Goal: Task Accomplishment & Management: Complete application form

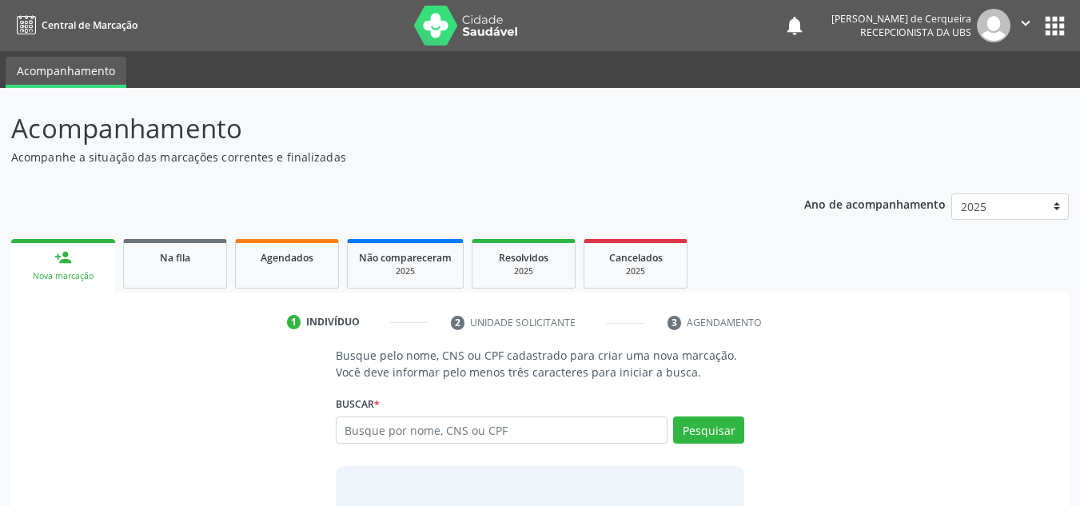
scroll to position [22, 0]
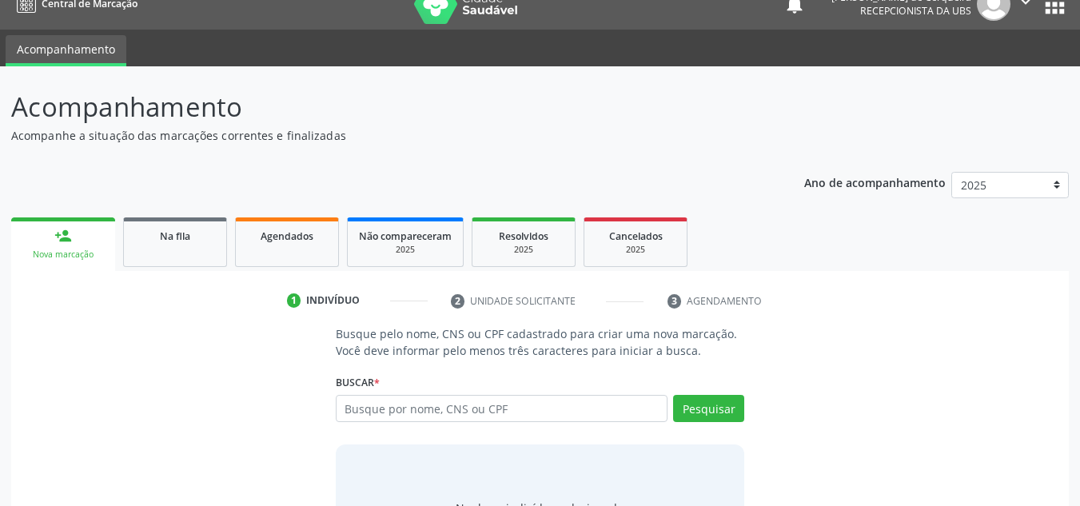
click at [431, 383] on div "Buscar * Busque por nome, CNS ou CPF Nenhum resultado encontrado para: " " Digi…" at bounding box center [540, 401] width 409 height 62
click at [428, 406] on input "text" at bounding box center [502, 408] width 333 height 27
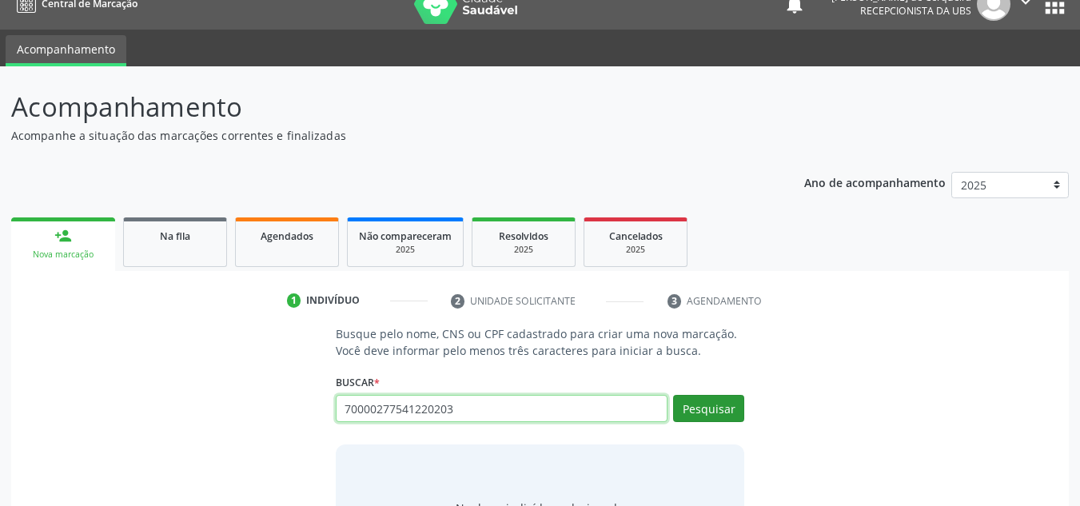
type input "70000277541220203"
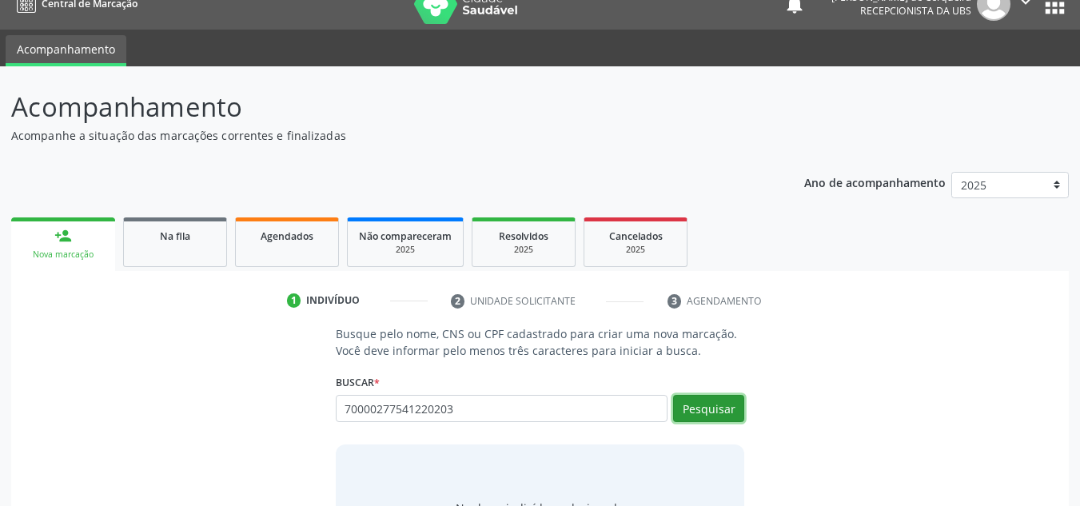
click at [723, 410] on button "Pesquisar" at bounding box center [708, 408] width 71 height 27
type input "70000277541220203"
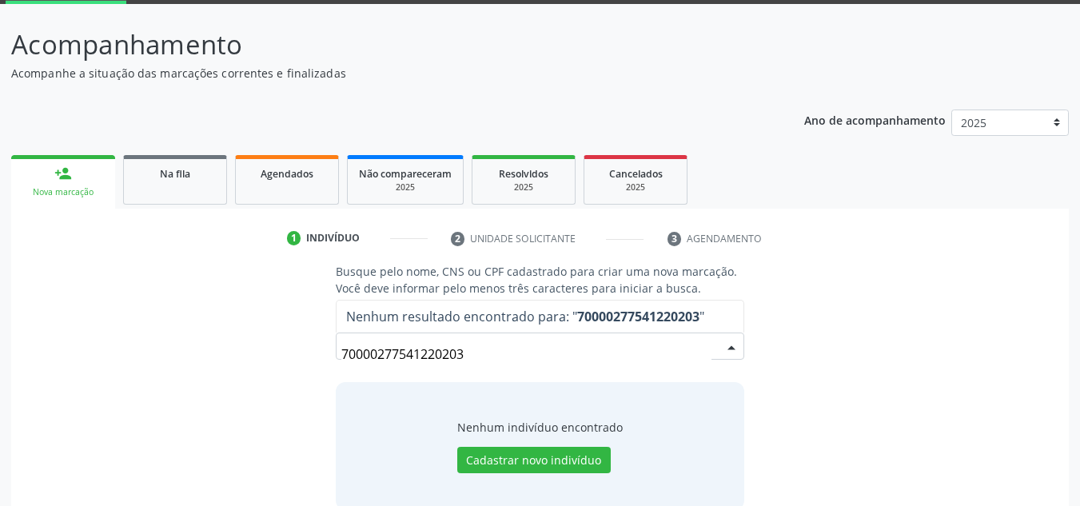
scroll to position [110, 0]
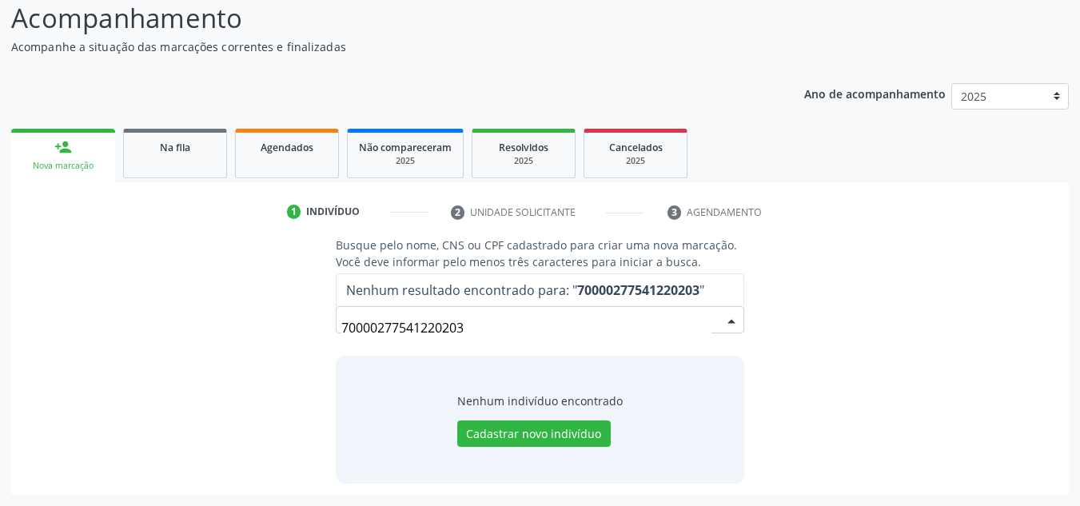
drag, startPoint x: 505, startPoint y: 416, endPoint x: 235, endPoint y: 500, distance: 283.0
click at [235, 500] on div "Acompanhamento Acompanhe a situação das marcações correntes e finalizadas Relat…" at bounding box center [540, 242] width 1080 height 529
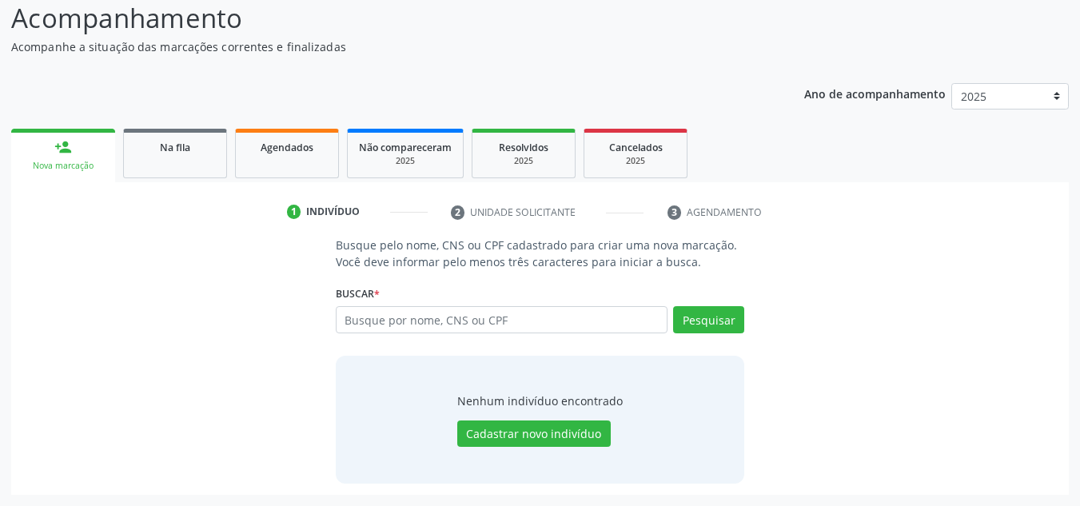
click at [401, 321] on input "text" at bounding box center [502, 319] width 333 height 27
type input "700002775412003"
click at [705, 314] on button "Pesquisar" at bounding box center [708, 319] width 71 height 27
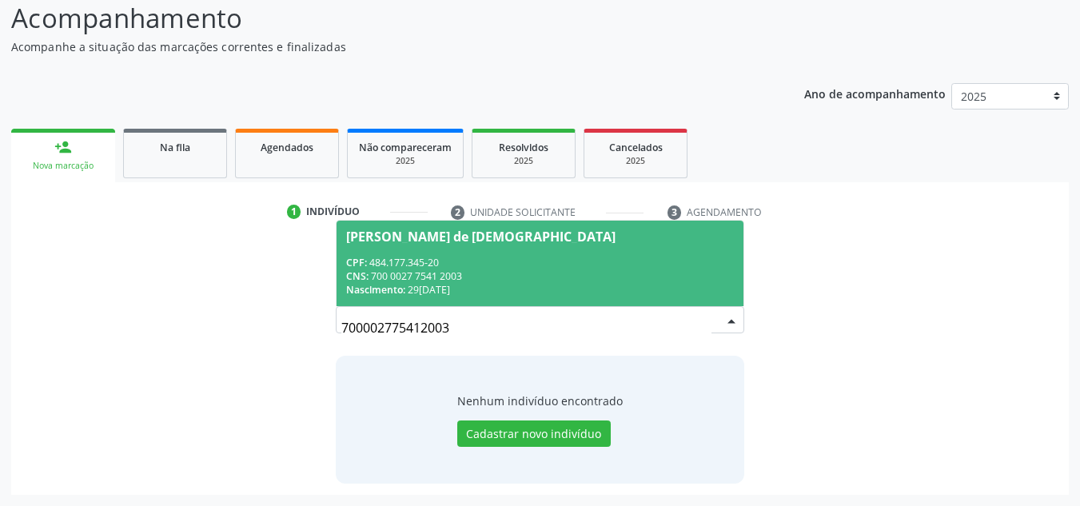
click at [426, 256] on div "CPF: 484.177.345-20" at bounding box center [540, 263] width 389 height 14
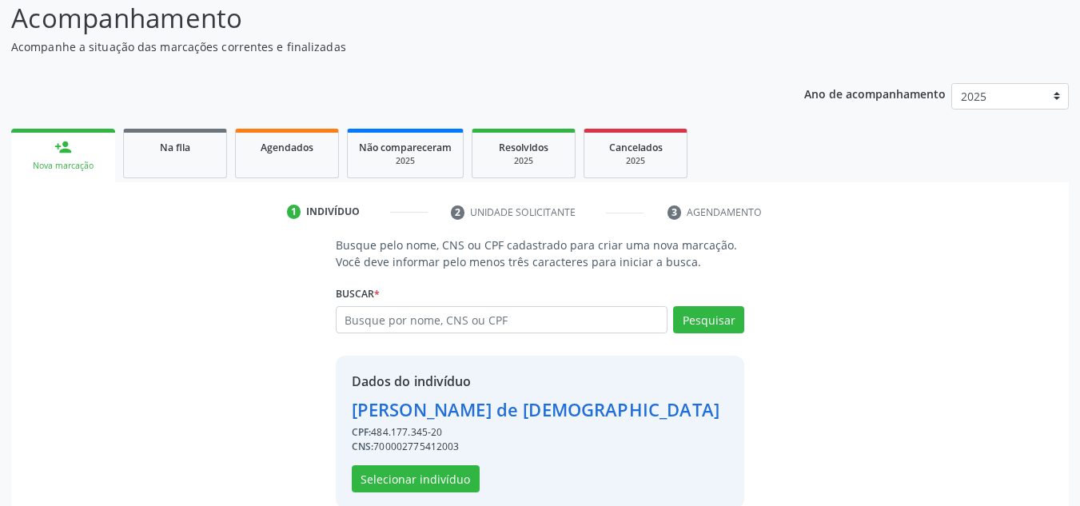
scroll to position [135, 0]
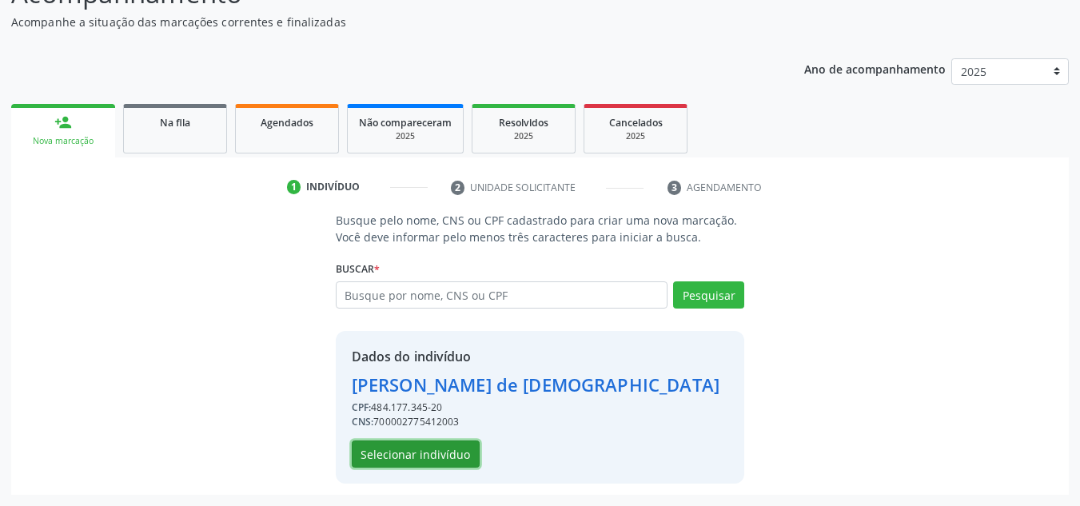
click at [440, 466] on button "Selecionar indivíduo" at bounding box center [416, 454] width 128 height 27
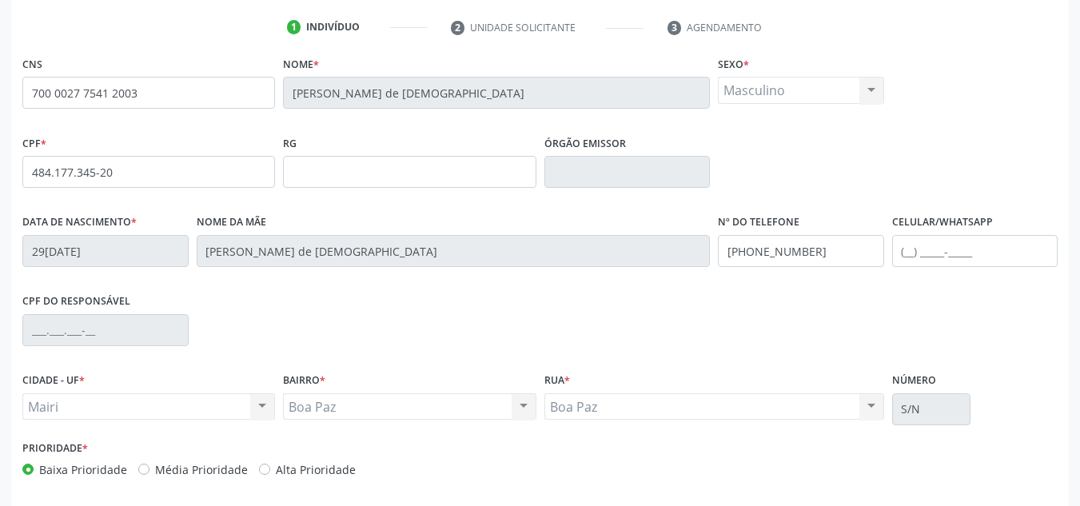
scroll to position [361, 0]
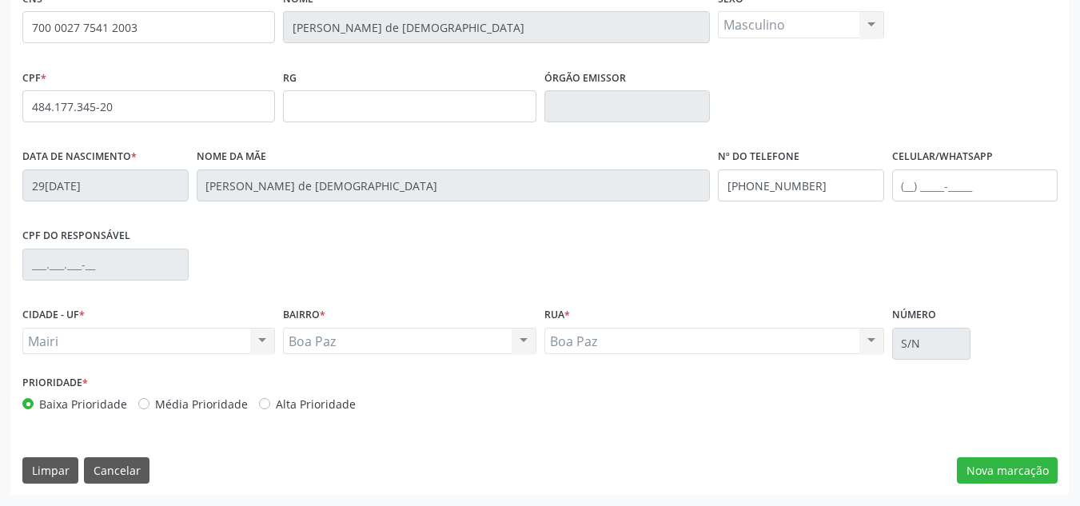
click at [155, 405] on label "Média Prioridade" at bounding box center [201, 404] width 93 height 17
click at [142, 405] on input "Média Prioridade" at bounding box center [143, 403] width 11 height 14
radio input "true"
click at [1006, 473] on button "Nova marcação" at bounding box center [1007, 470] width 101 height 27
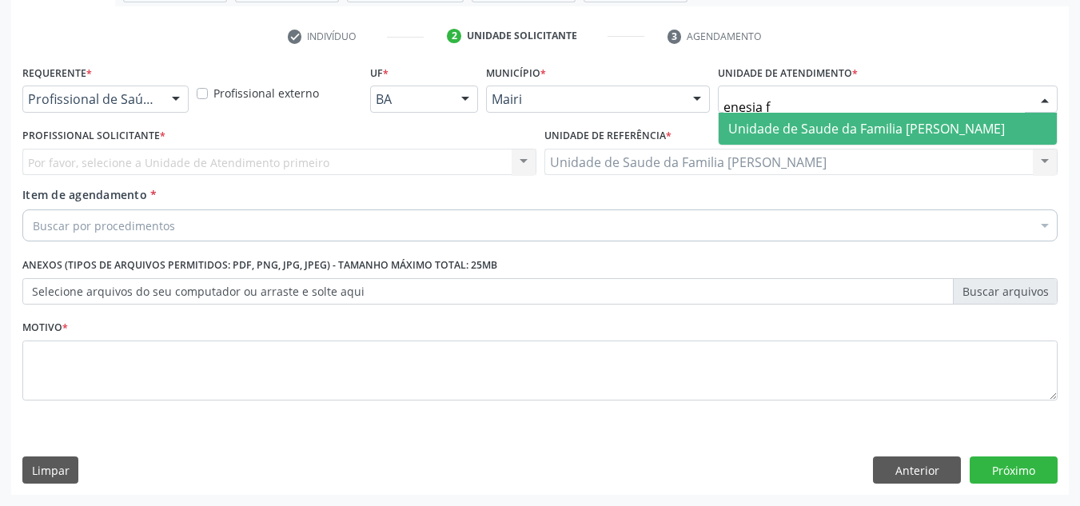
type input "enesia fe"
click at [777, 123] on span "Unidade de Saude da Familia [PERSON_NAME]" at bounding box center [867, 129] width 277 height 18
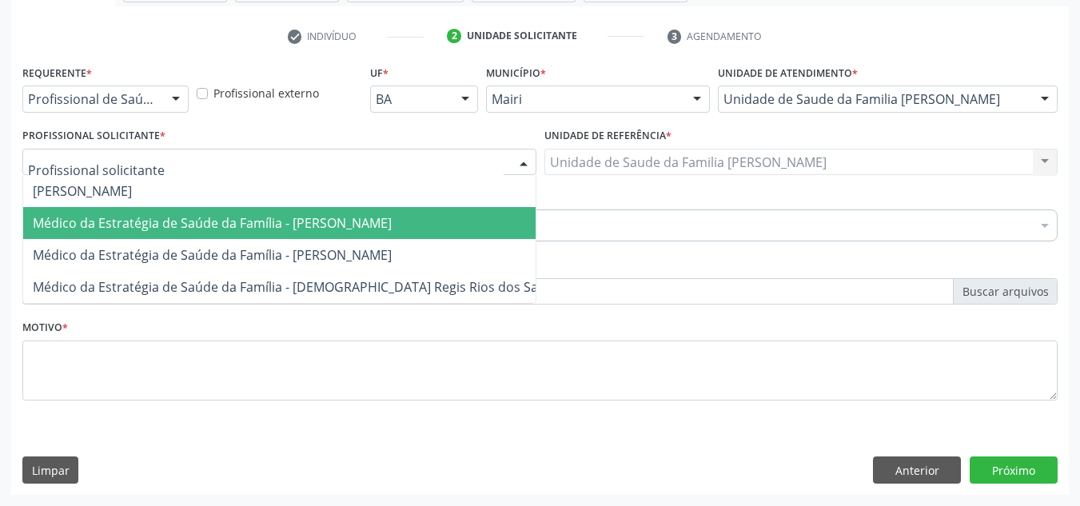
click at [103, 230] on span "Médico da Estratégia de Saúde da Família - [PERSON_NAME]" at bounding box center [212, 223] width 359 height 18
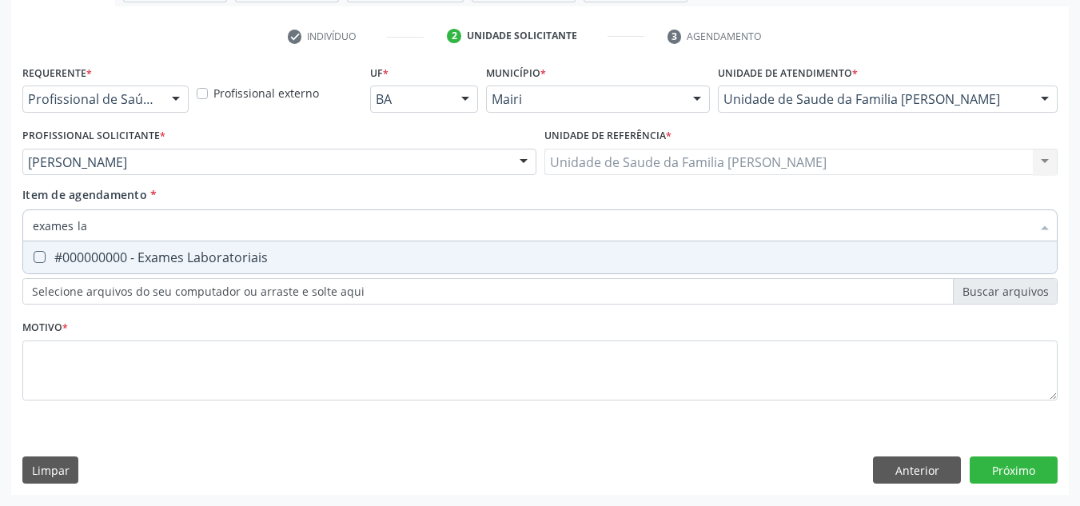
type input "exames lab"
click at [93, 264] on div "#000000000 - Exames Laboratoriais" at bounding box center [540, 257] width 1015 height 13
checkbox Laboratoriais "true"
drag, startPoint x: 108, startPoint y: 235, endPoint x: 6, endPoint y: 246, distance: 102.2
click at [18, 251] on div "Requerente * Profissional de Saúde Profissional de Saúde Paciente Nenhum result…" at bounding box center [540, 278] width 1058 height 434
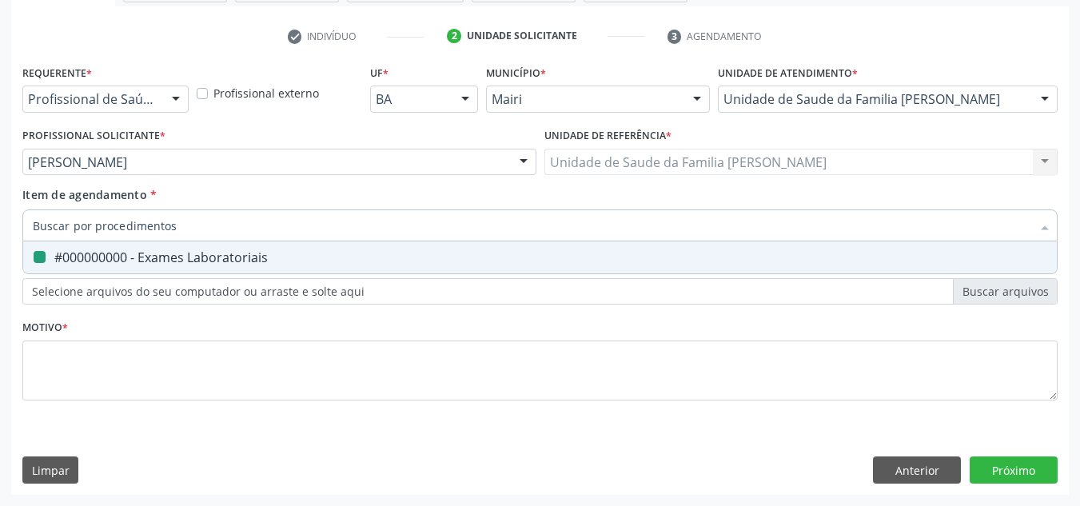
checkbox Laboratoriais "false"
type input "hemograma"
click at [76, 264] on div "0202020380 - Hemograma completo" at bounding box center [540, 257] width 1015 height 13
checkbox completo "true"
drag, startPoint x: 119, startPoint y: 224, endPoint x: 34, endPoint y: 241, distance: 86.4
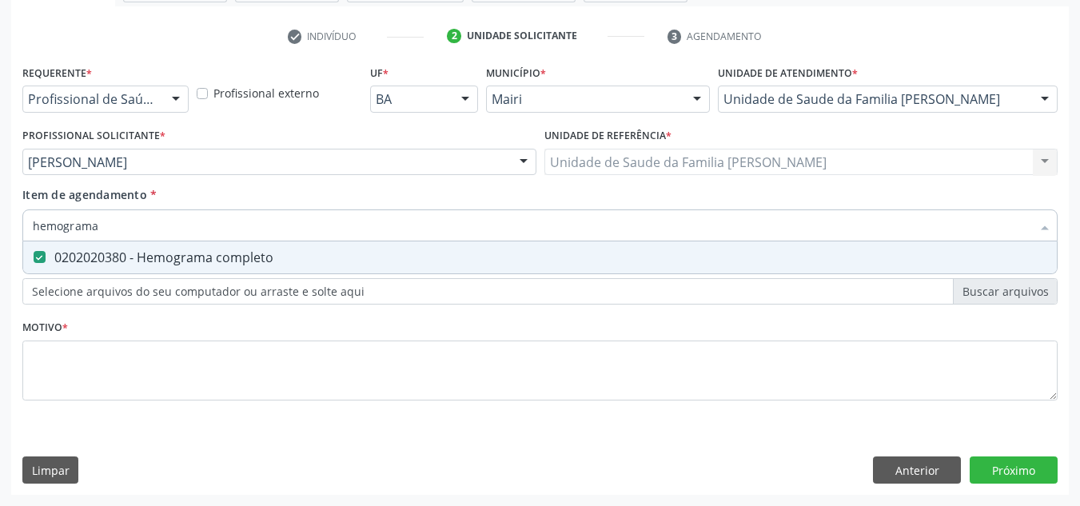
click at [34, 241] on input "hemograma" at bounding box center [532, 226] width 999 height 32
checkbox completo "false"
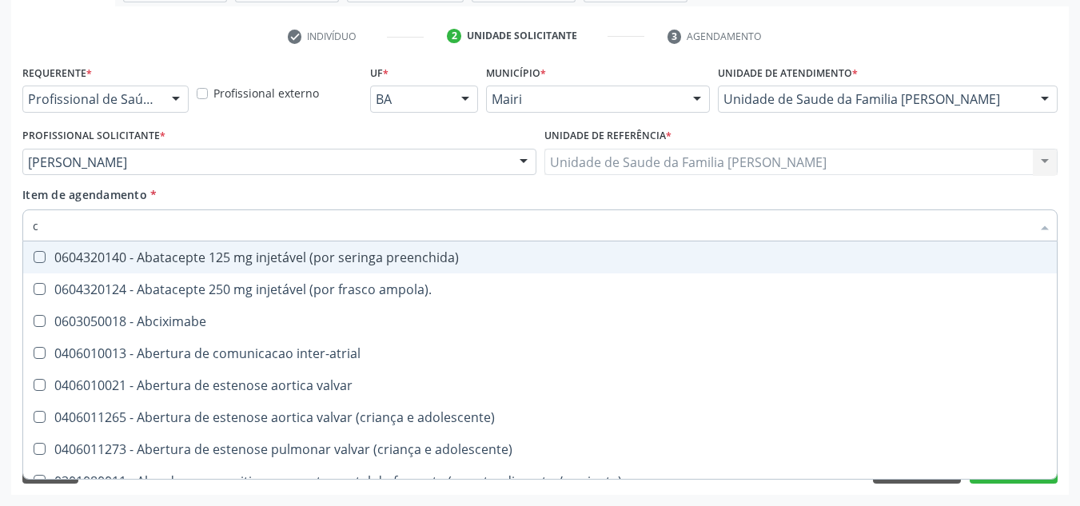
type input "co"
checkbox osseo "true"
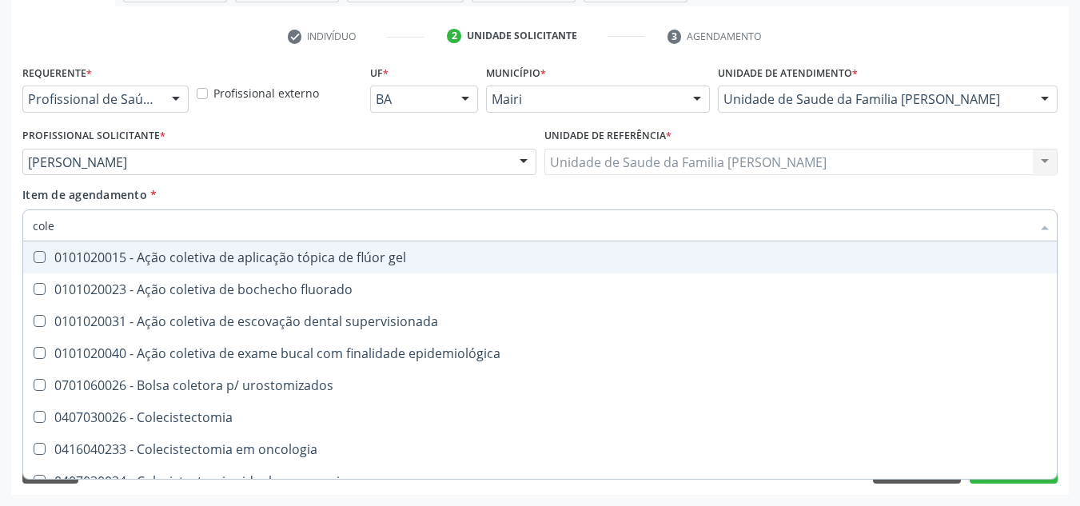
type input "coles"
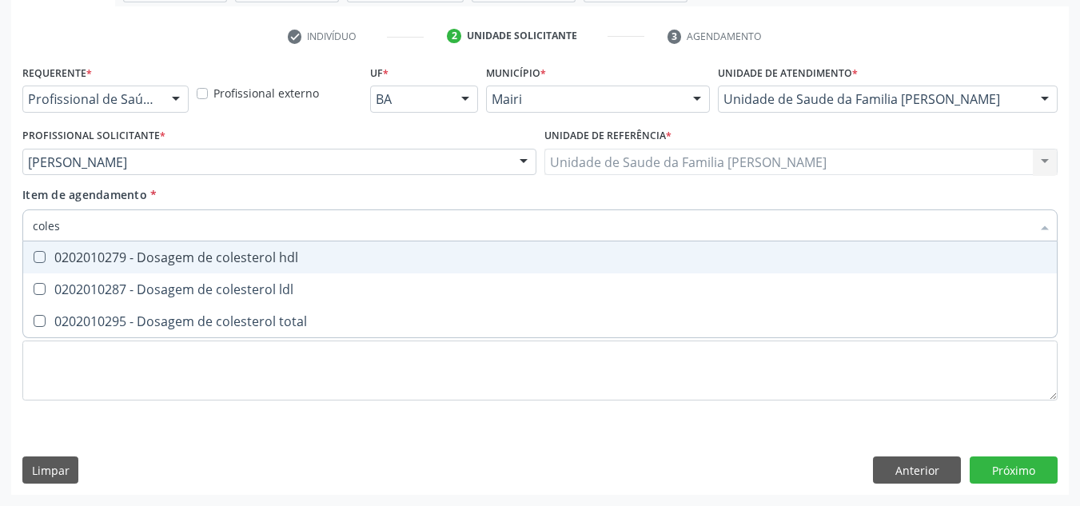
click at [61, 261] on div "0202010279 - Dosagem de colesterol hdl" at bounding box center [540, 257] width 1015 height 13
checkbox hdl "true"
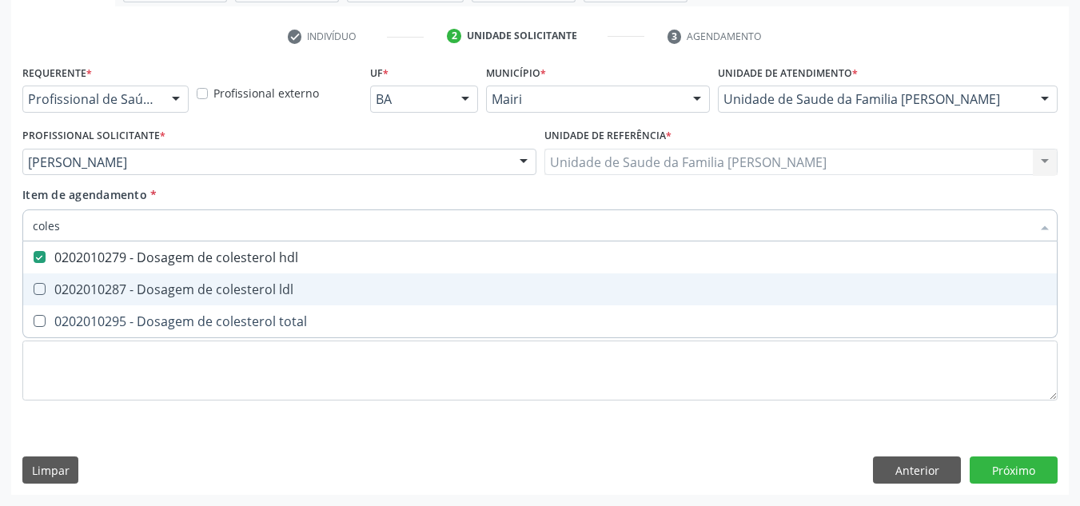
drag, startPoint x: 69, startPoint y: 293, endPoint x: 69, endPoint y: 352, distance: 59.2
click at [69, 295] on div "0202010287 - Dosagem de colesterol ldl" at bounding box center [540, 289] width 1015 height 13
checkbox ldl "true"
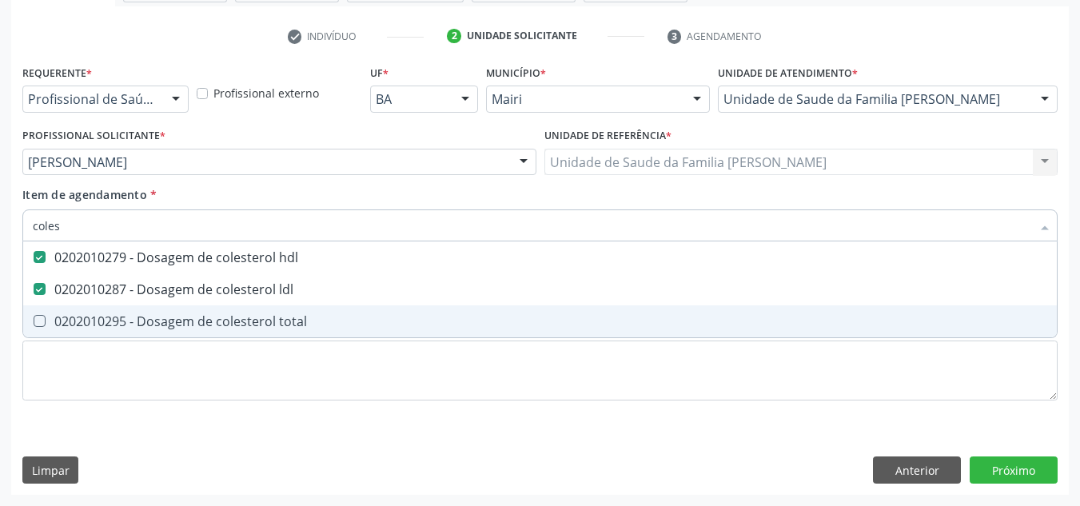
click at [74, 319] on div "0202010295 - Dosagem de colesterol total" at bounding box center [540, 321] width 1015 height 13
checkbox total "true"
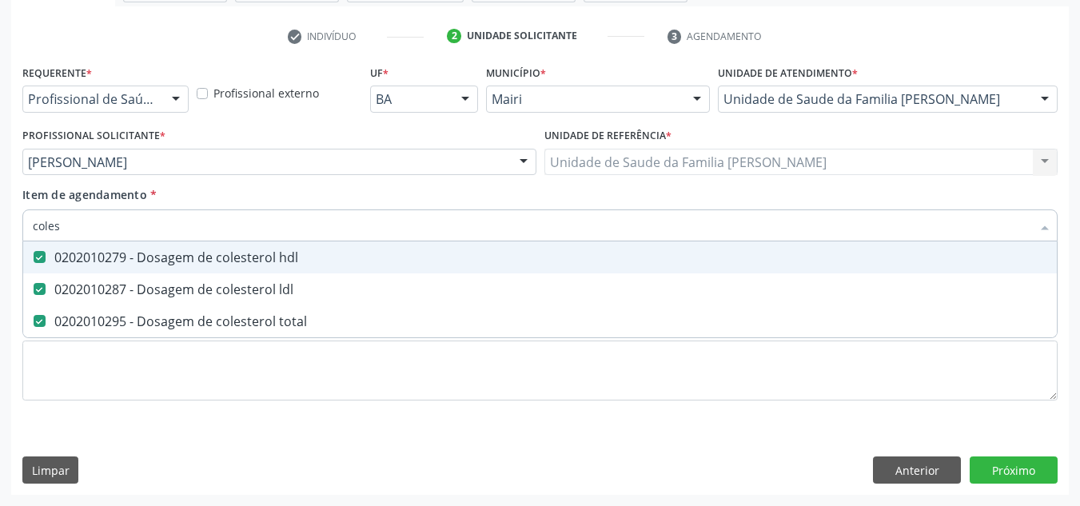
drag, startPoint x: 81, startPoint y: 225, endPoint x: 16, endPoint y: 241, distance: 66.7
click at [16, 241] on div "Requerente * Profissional de Saúde Profissional de Saúde Paciente Nenhum result…" at bounding box center [540, 278] width 1058 height 434
checkbox hdl "false"
checkbox ldl "false"
checkbox total "false"
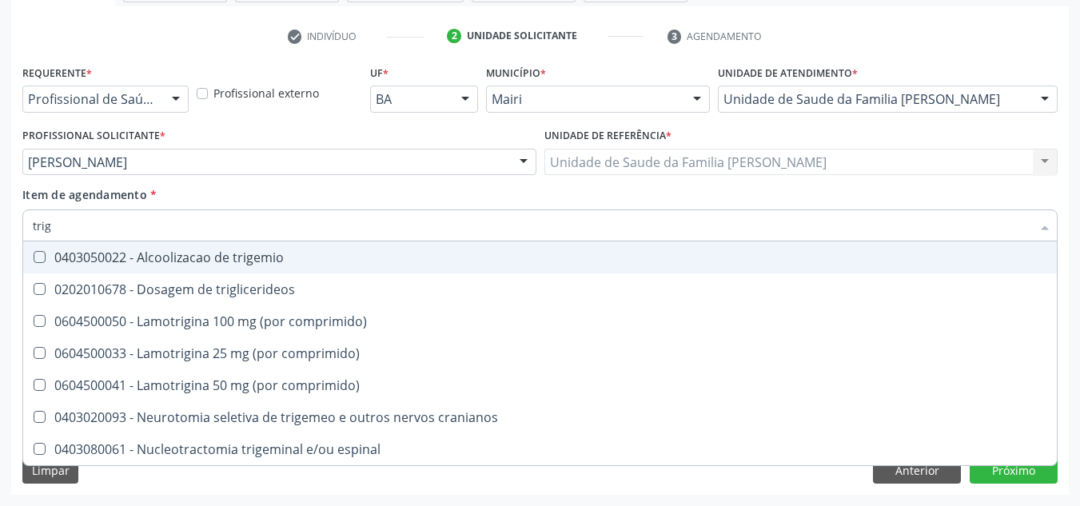
type input "trigl"
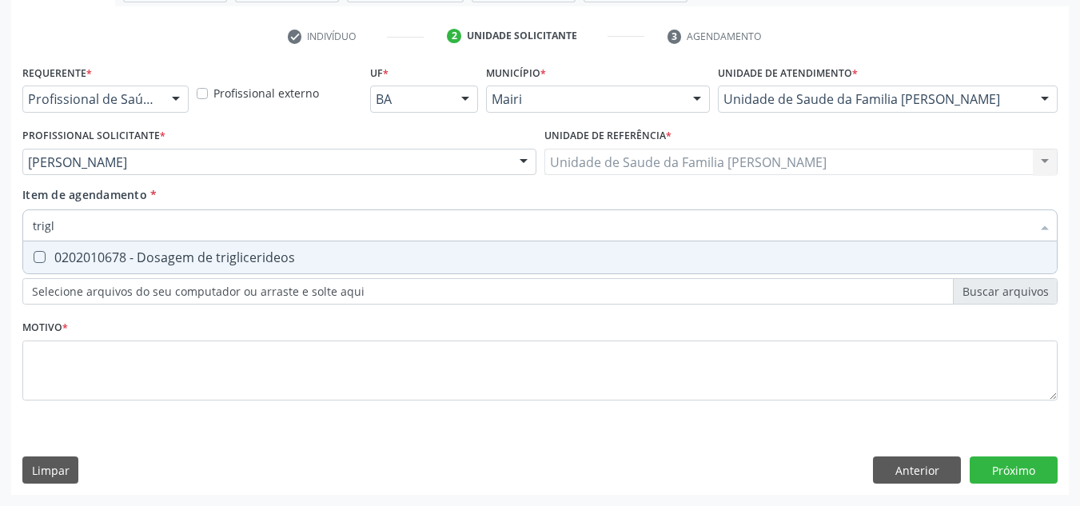
click at [46, 258] on div "0202010678 - Dosagem de triglicerideos" at bounding box center [540, 257] width 1015 height 13
checkbox triglicerideos "true"
drag, startPoint x: 63, startPoint y: 229, endPoint x: 22, endPoint y: 245, distance: 44.6
click at [22, 245] on div "Item de agendamento * trigl Desfazer seleção 0202010678 - Dosagem de trigliceri…" at bounding box center [540, 217] width 1044 height 62
checkbox triglicerideos "false"
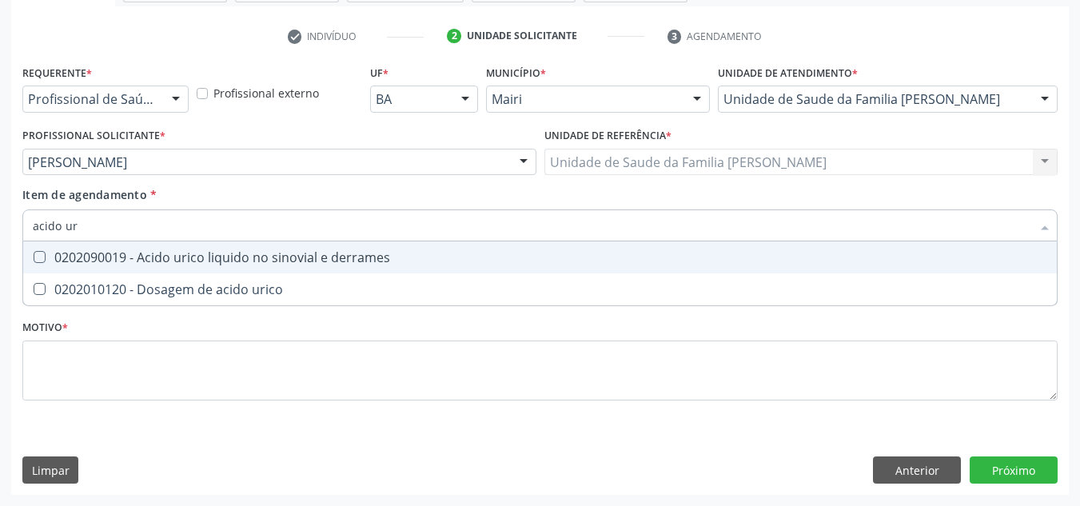
type input "acido uri"
click at [81, 273] on span "0202090019 - Acido urico liquido no sinovial e derrames" at bounding box center [540, 258] width 1034 height 32
checkbox derrames "true"
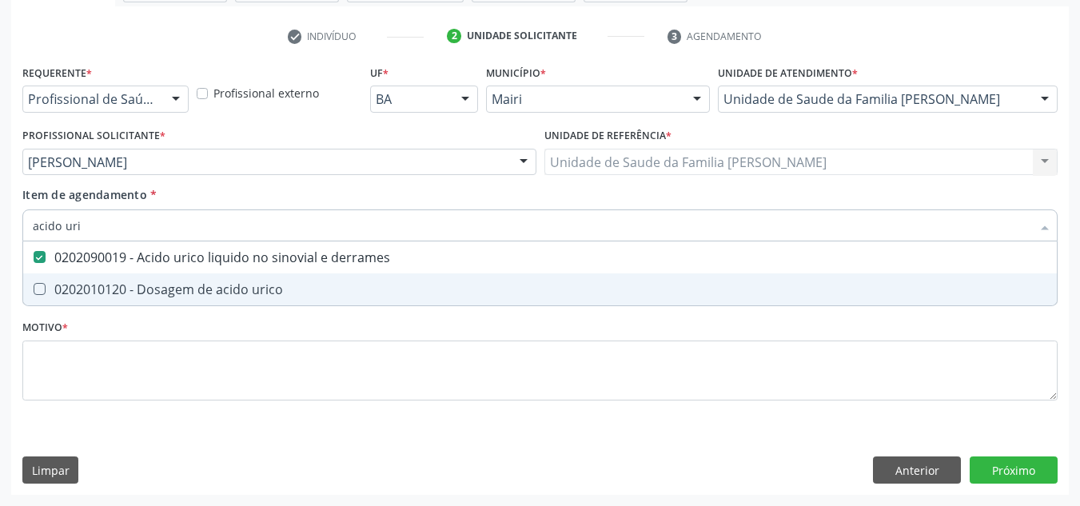
click at [74, 296] on div "0202010120 - Dosagem de acido urico" at bounding box center [540, 289] width 1015 height 13
checkbox urico "true"
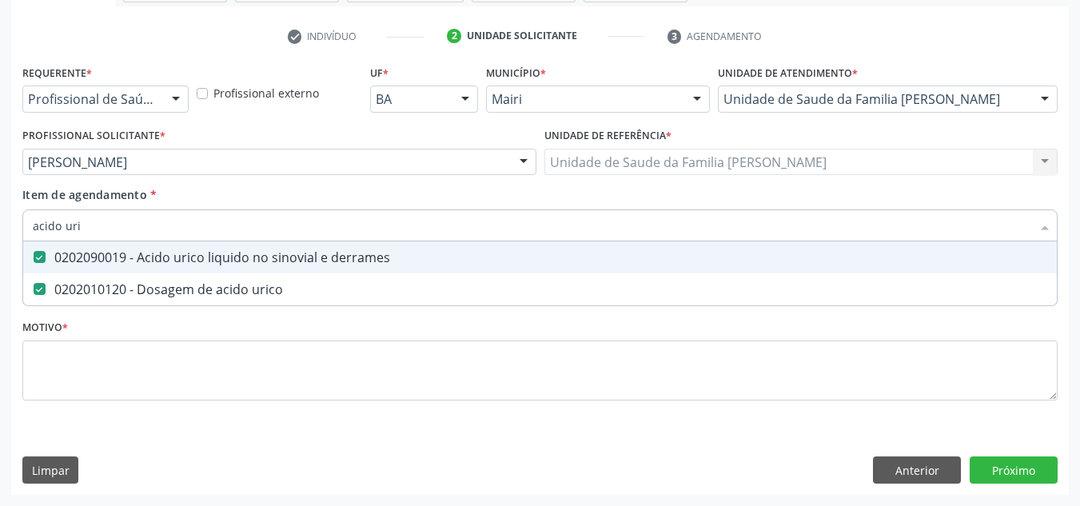
drag, startPoint x: 66, startPoint y: 255, endPoint x: 74, endPoint y: 235, distance: 21.5
click at [67, 251] on div "0202090019 - Acido urico liquido no sinovial e derrames" at bounding box center [540, 257] width 1015 height 13
checkbox derrames "false"
drag, startPoint x: 87, startPoint y: 227, endPoint x: 20, endPoint y: 231, distance: 67.3
click at [20, 231] on div "Item de agendamento * acido uri Desfazer seleção 0202090019 - Acido urico liqui…" at bounding box center [540, 217] width 1044 height 62
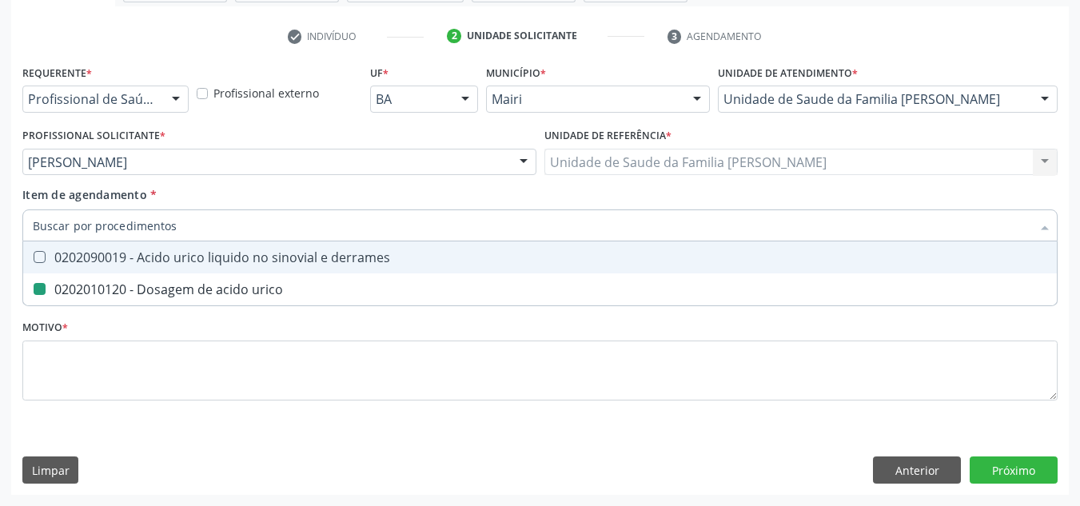
checkbox urico "false"
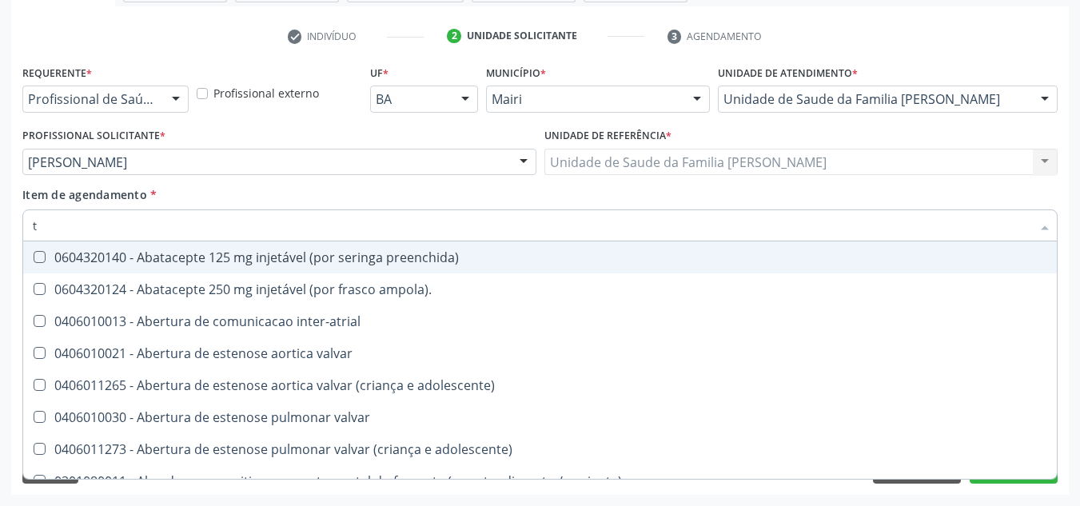
type input "tg"
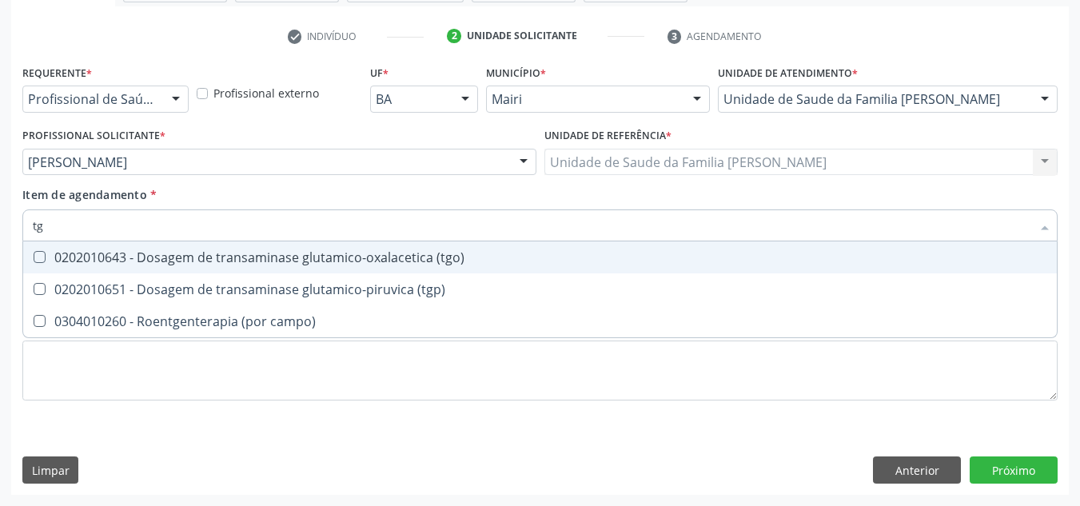
click at [96, 256] on div "0202010643 - Dosagem de transaminase glutamico-oxalacetica (tgo)" at bounding box center [540, 257] width 1015 height 13
checkbox \(tgo\) "true"
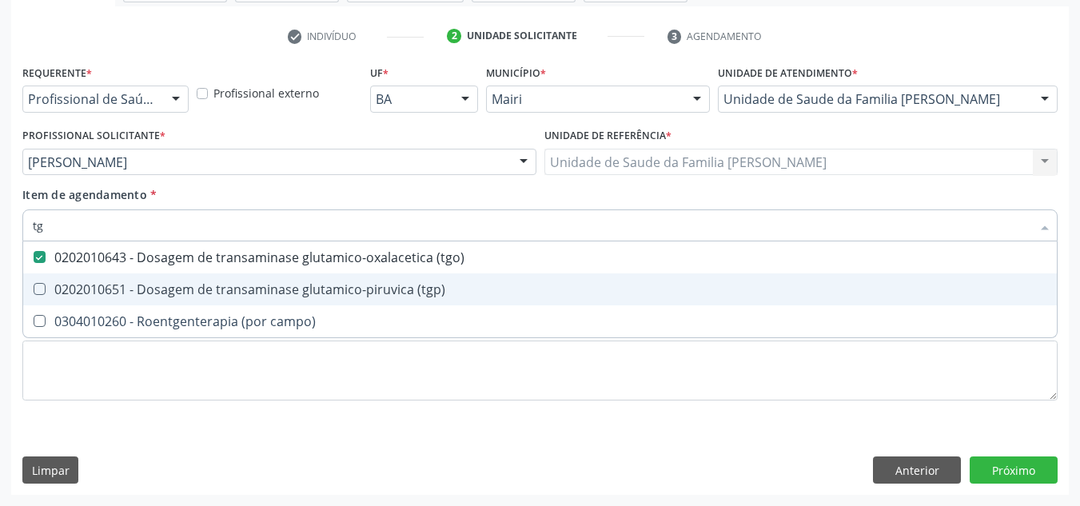
click at [103, 289] on div "0202010651 - Dosagem de transaminase glutamico-piruvica (tgp)" at bounding box center [540, 289] width 1015 height 13
checkbox \(tgp\) "true"
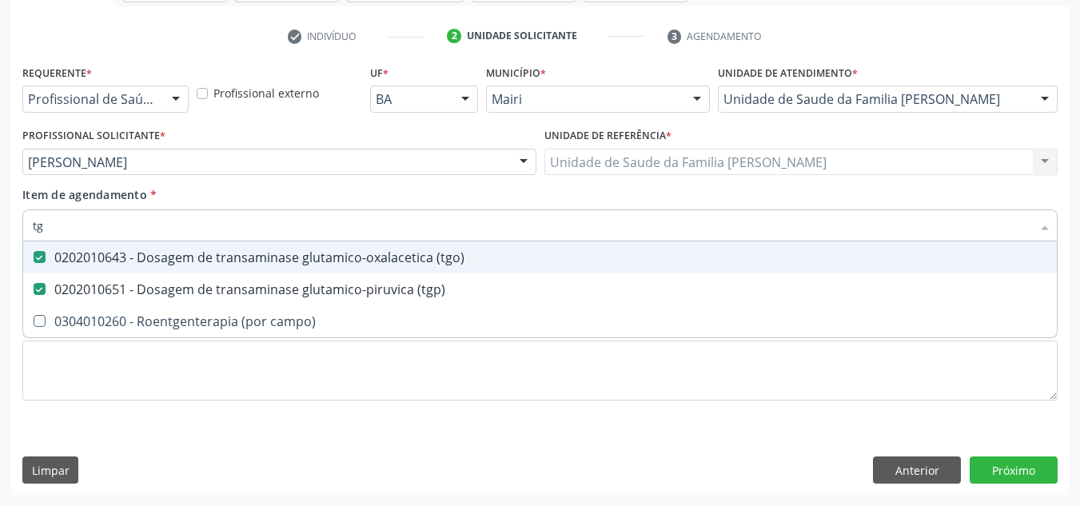
drag, startPoint x: 76, startPoint y: 225, endPoint x: 8, endPoint y: 243, distance: 70.4
click at [8, 243] on div "Acompanhamento Acompanhe a situação das marcações correntes e finalizadas Relat…" at bounding box center [540, 154] width 1080 height 705
checkbox \(tgo\) "false"
checkbox \(tgp\) "false"
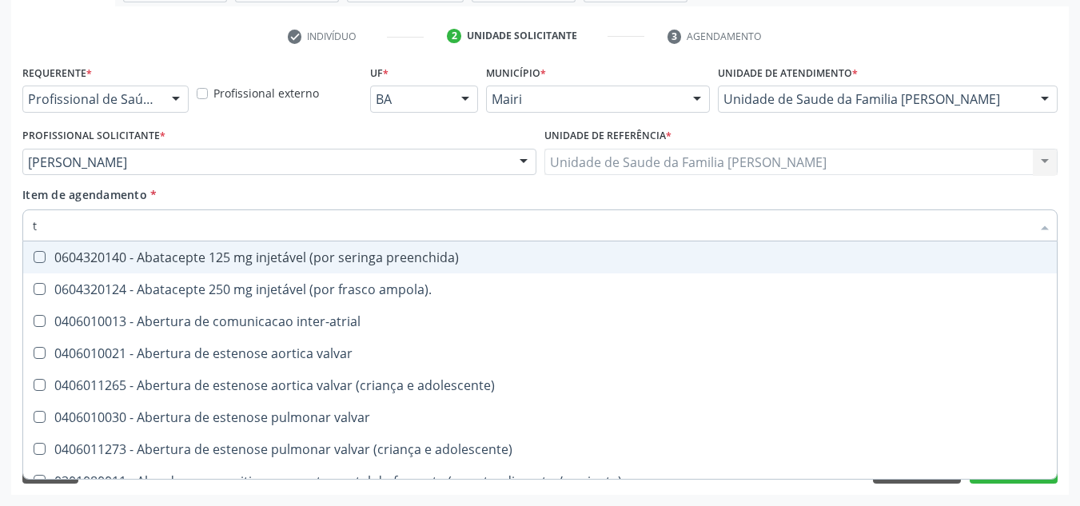
type input "tr"
checkbox medicalizado "true"
checkbox c\) "true"
checkbox denúncias\/reclamações "true"
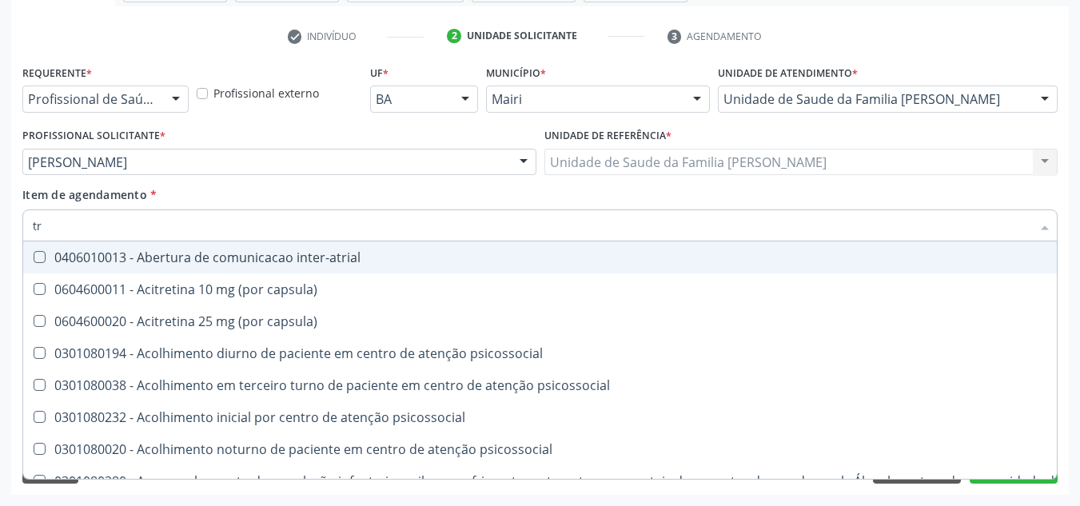
type input "tri"
checkbox níveis "true"
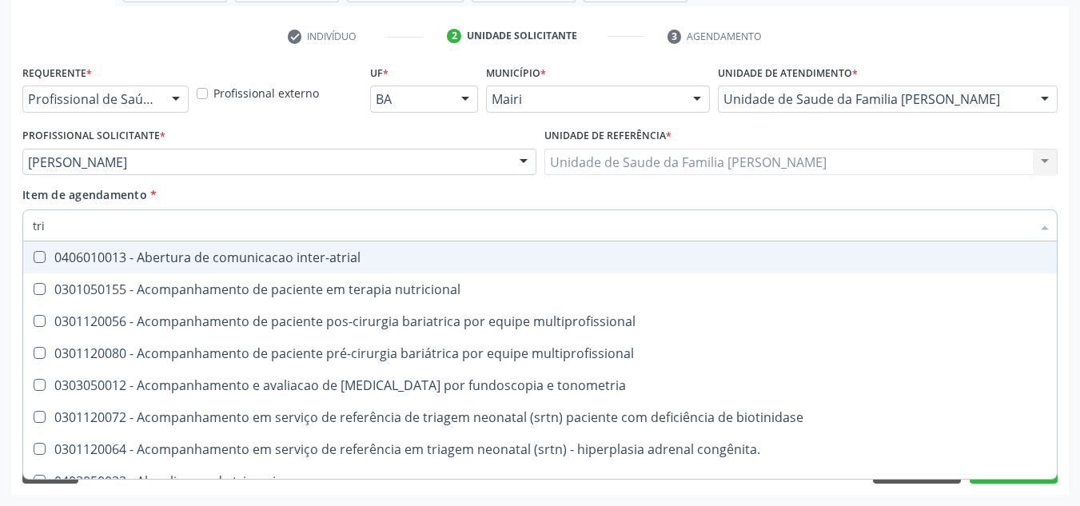
type input "trig"
checkbox nutricional "true"
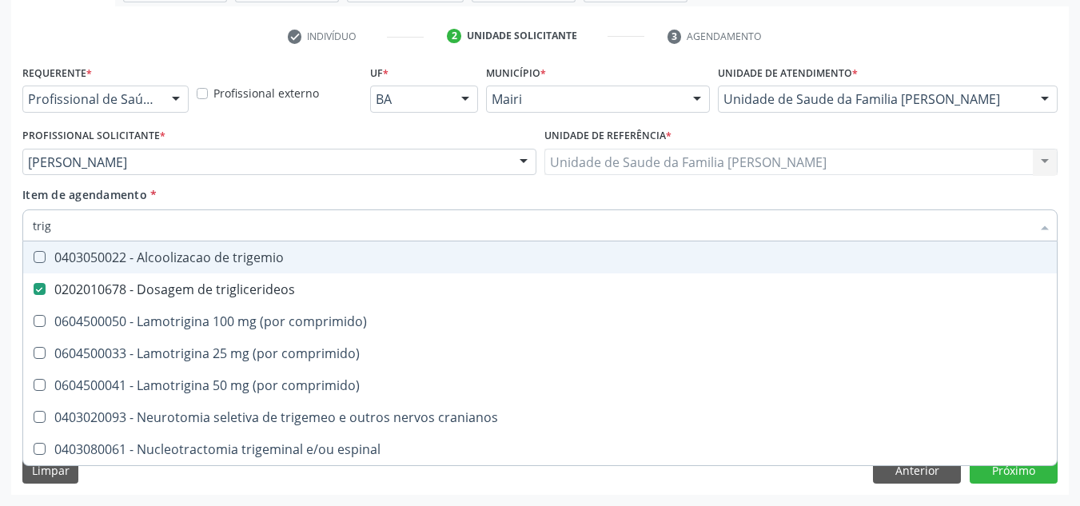
type input "tri"
checkbox triglicerideos "false"
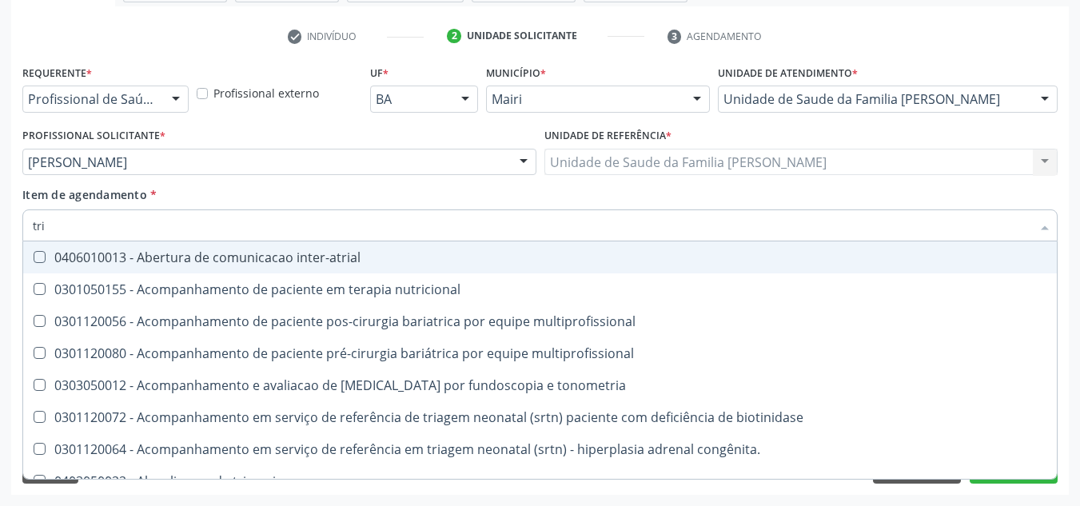
type input "tr"
checkbox triglicerideos "false"
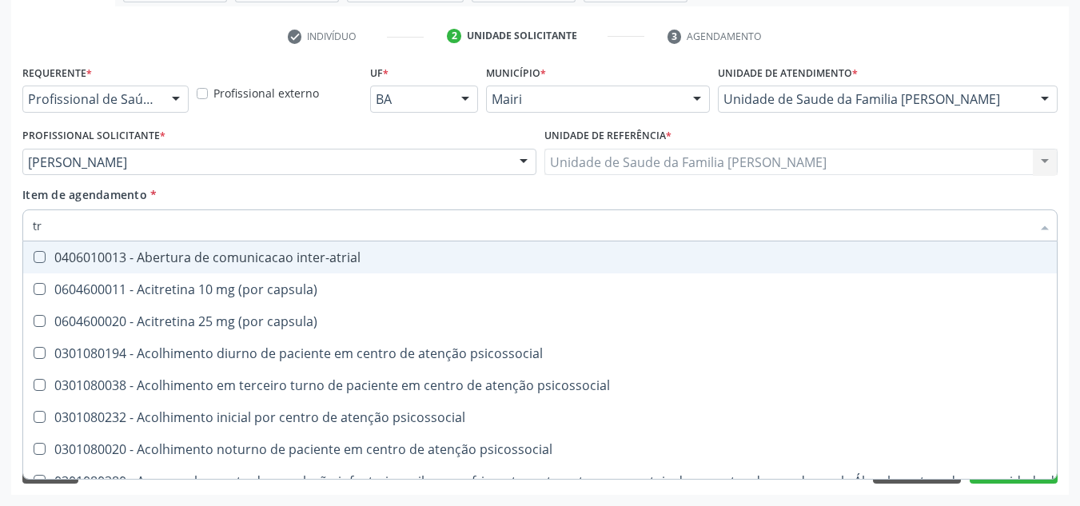
type input "t"
checkbox \(tgo\) "false"
checkbox \(tgp\) "false"
checkbox triglicerideos "false"
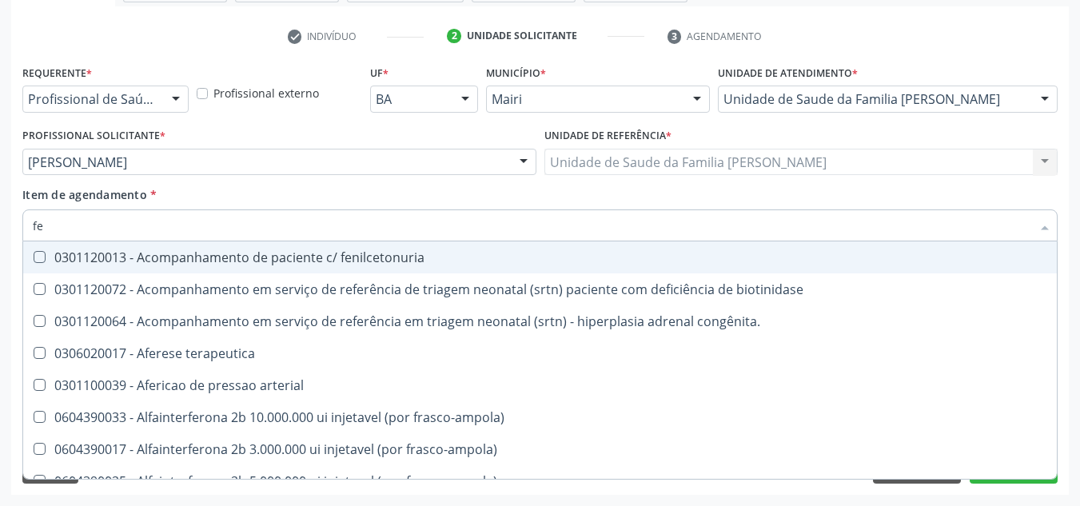
type input "fez"
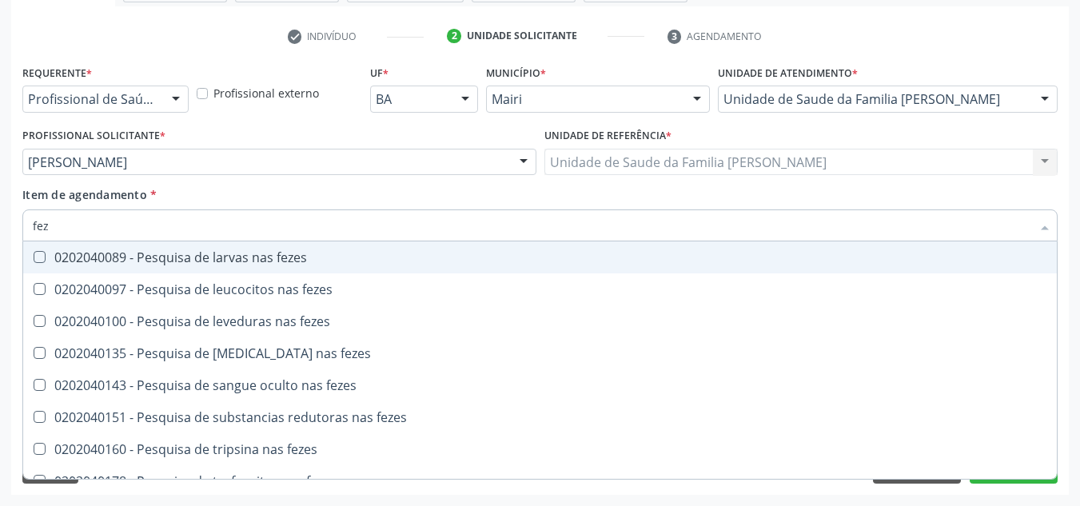
click at [64, 248] on span "0202040089 - Pesquisa de larvas nas fezes" at bounding box center [540, 258] width 1034 height 32
checkbox fezes "true"
drag, startPoint x: 72, startPoint y: 230, endPoint x: 8, endPoint y: 242, distance: 65.2
click at [8, 242] on div "Acompanhamento Acompanhe a situação das marcações correntes e finalizadas Relat…" at bounding box center [540, 154] width 1080 height 705
checkbox fezes "false"
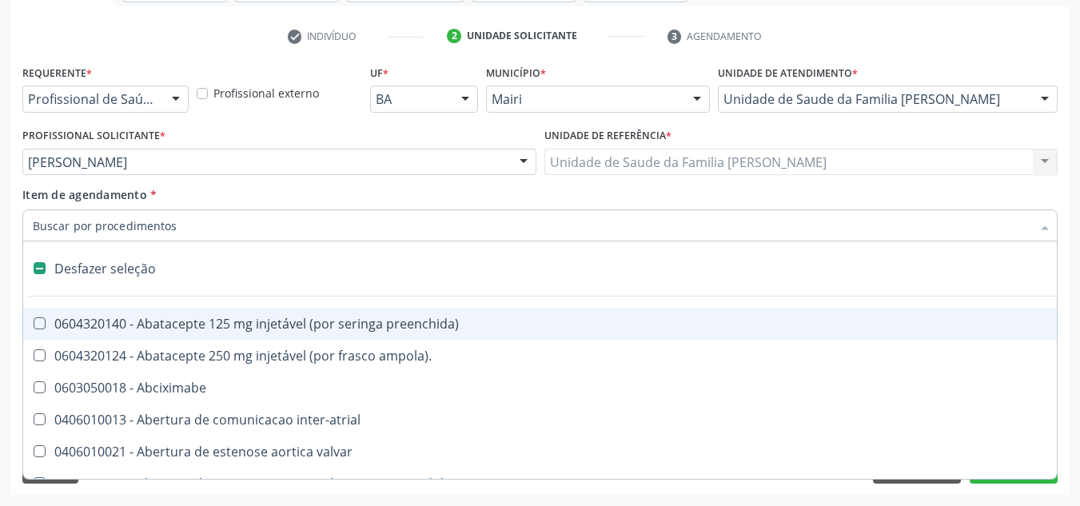
type input "u"
checkbox ureia "true"
checkbox sexual "true"
checkbox aparentado "true"
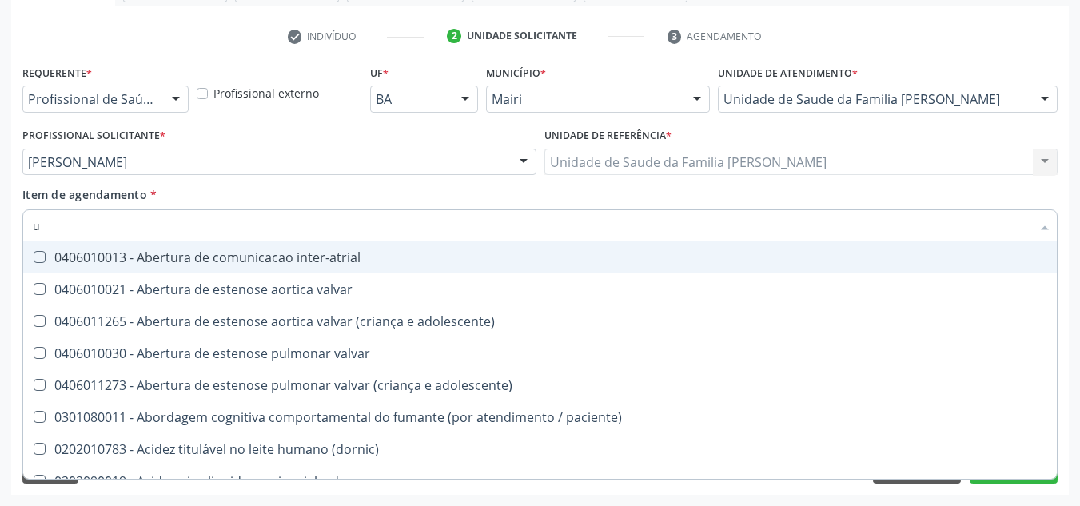
type input "ur"
checkbox lisa "true"
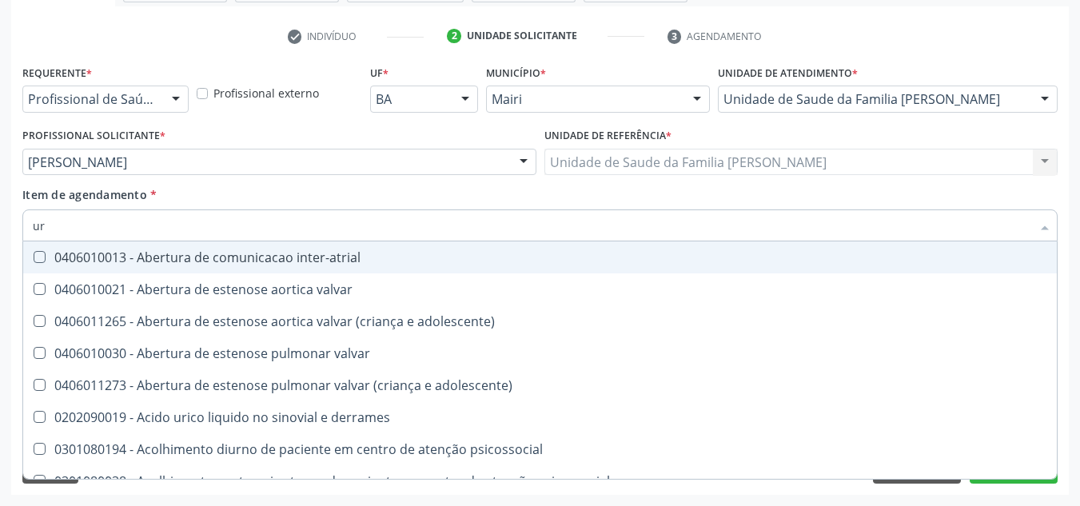
type input "uri"
checkbox b "true"
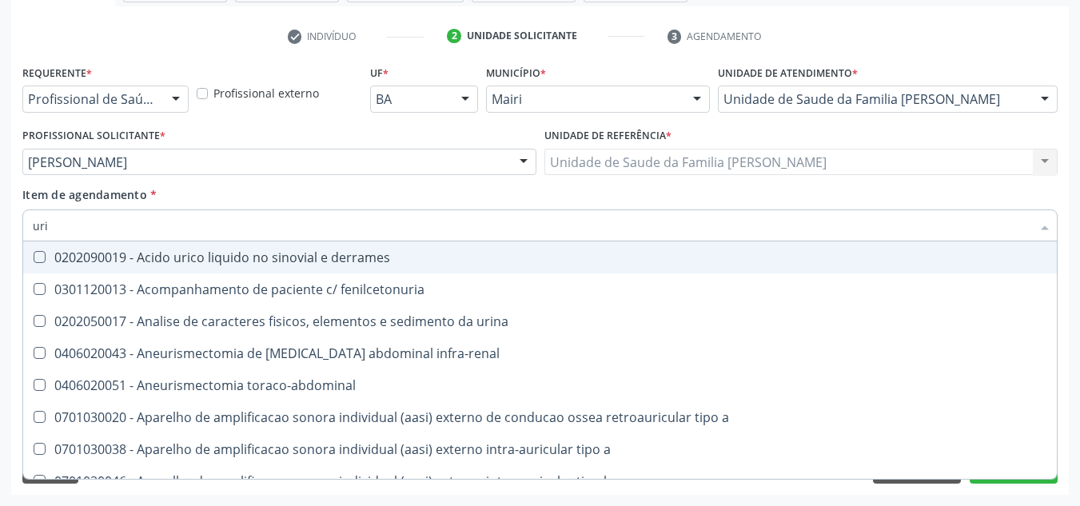
type input "urin"
checkbox urico "false"
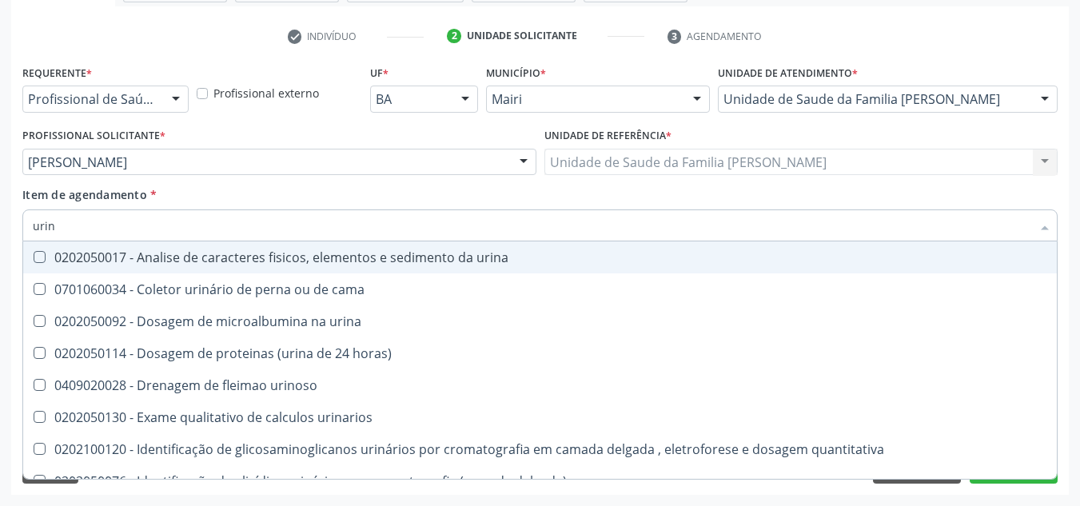
type input "urina"
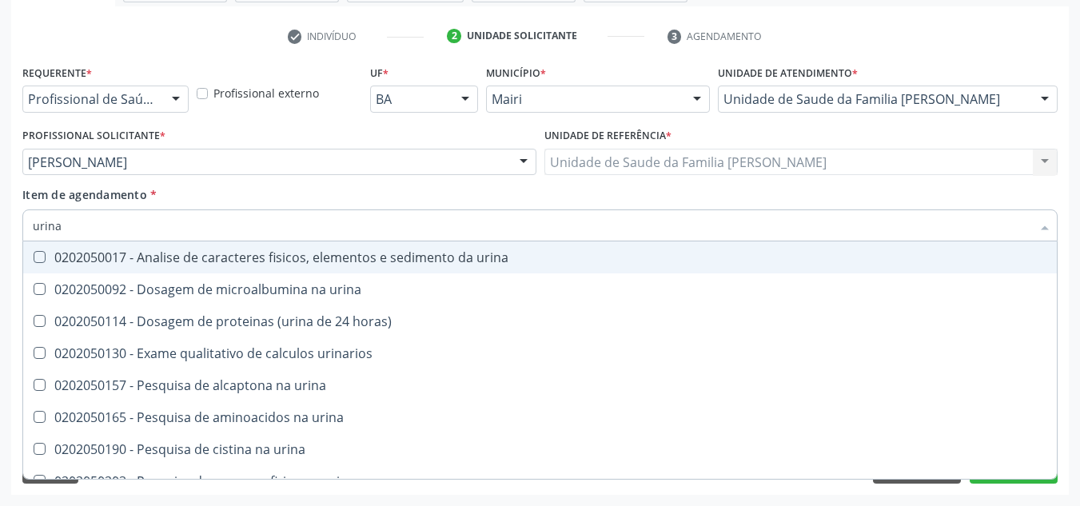
click at [166, 262] on div "0202050017 - Analise de caracteres fisicos, elementos e sedimento da urina" at bounding box center [540, 257] width 1015 height 13
checkbox urina "true"
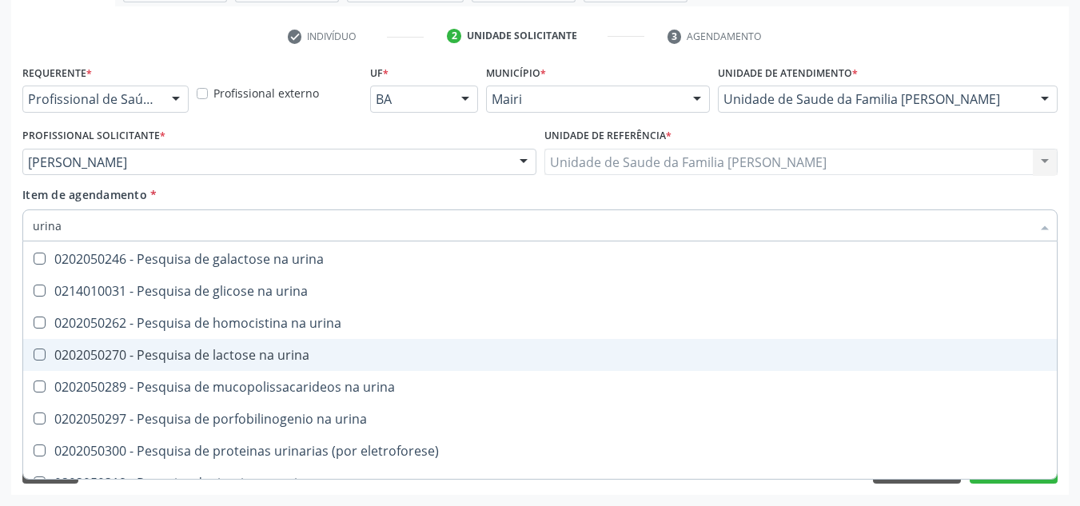
scroll to position [400, 0]
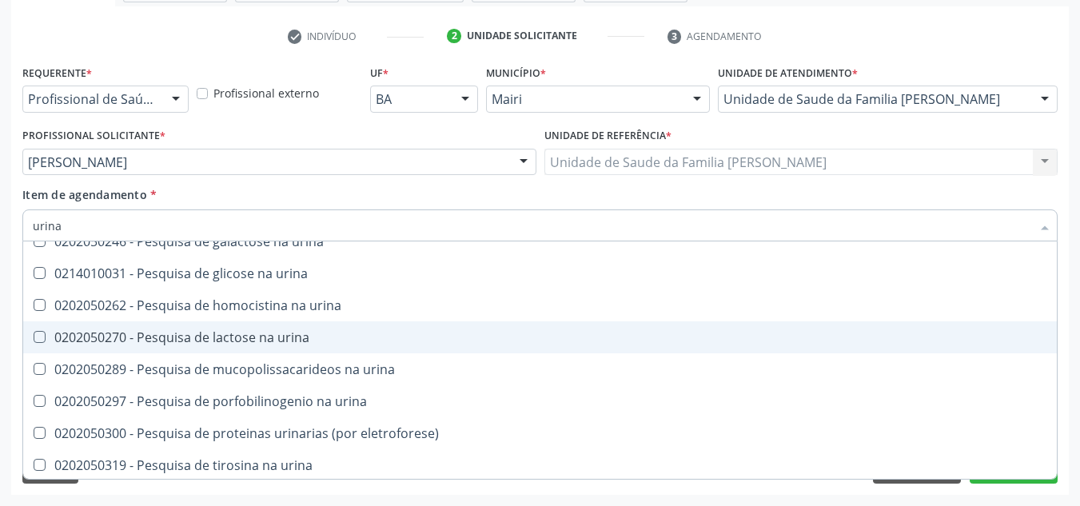
click at [1073, 414] on div "Acompanhamento Acompanhe a situação das marcações correntes e finalizadas Relat…" at bounding box center [540, 154] width 1080 height 705
checkbox urina "true"
checkbox horas\) "true"
checkbox urinarios "true"
checkbox urina "true"
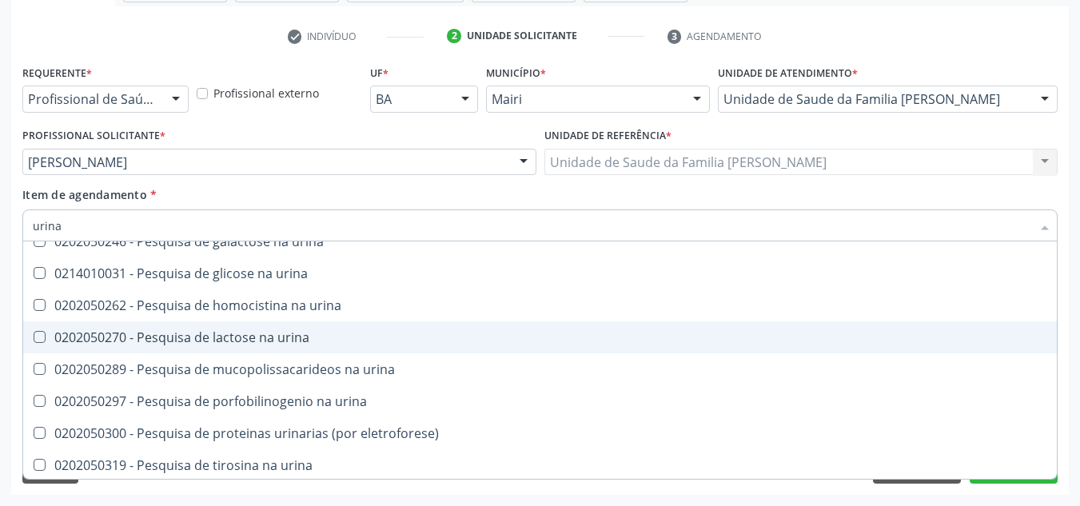
checkbox urina "true"
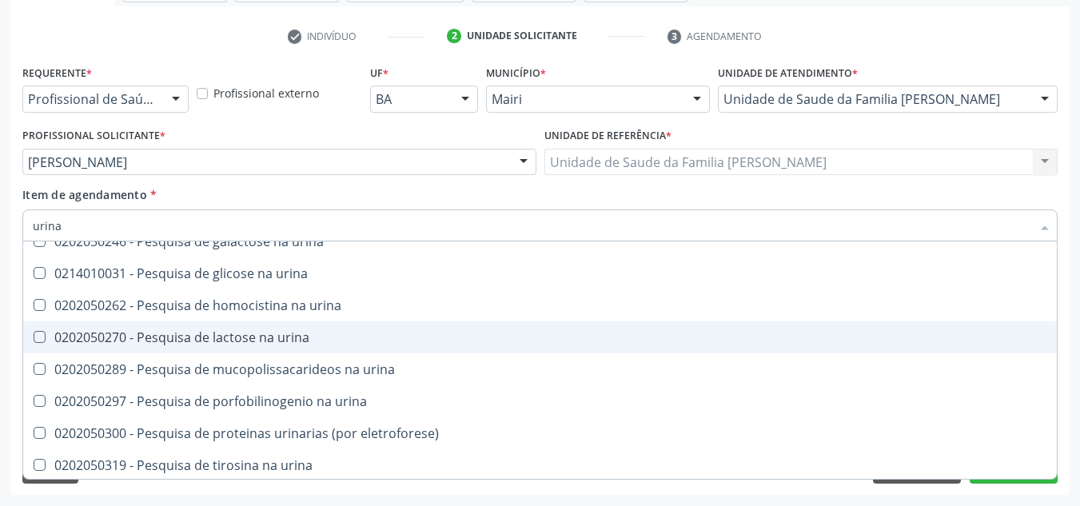
checkbox urina "true"
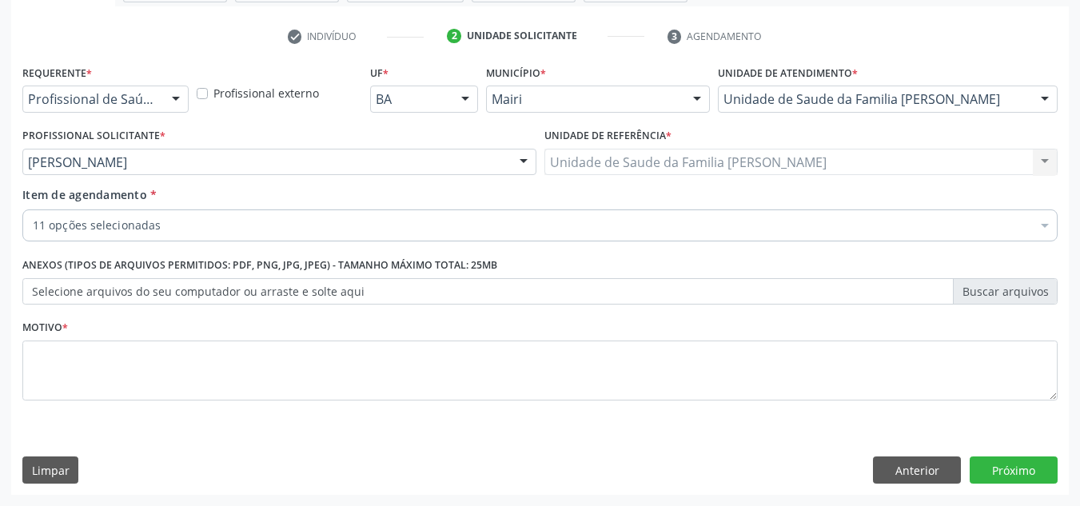
scroll to position [0, 0]
click at [1018, 469] on button "Próximo" at bounding box center [1014, 470] width 88 height 27
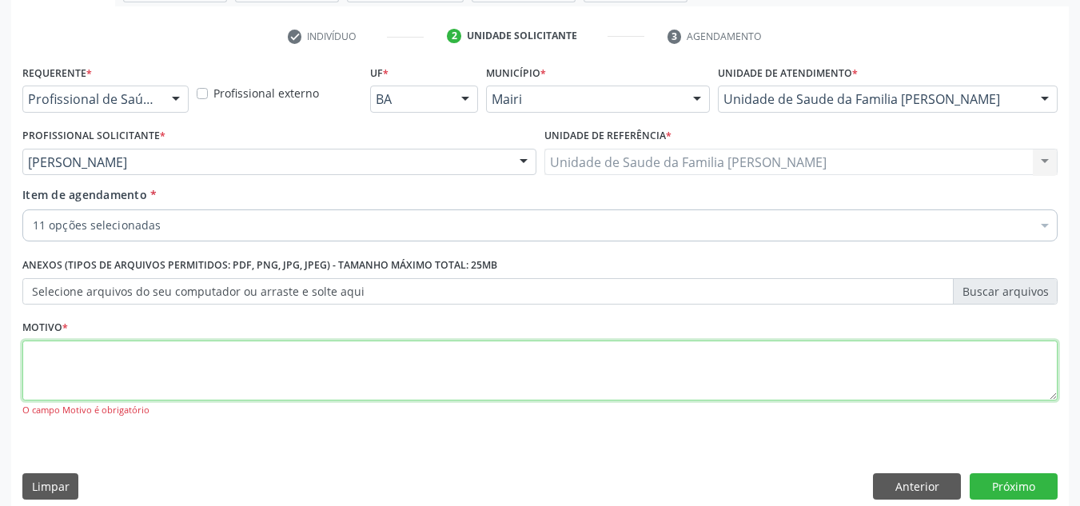
click at [82, 384] on textarea at bounding box center [540, 371] width 1036 height 61
type textarea "rotina"
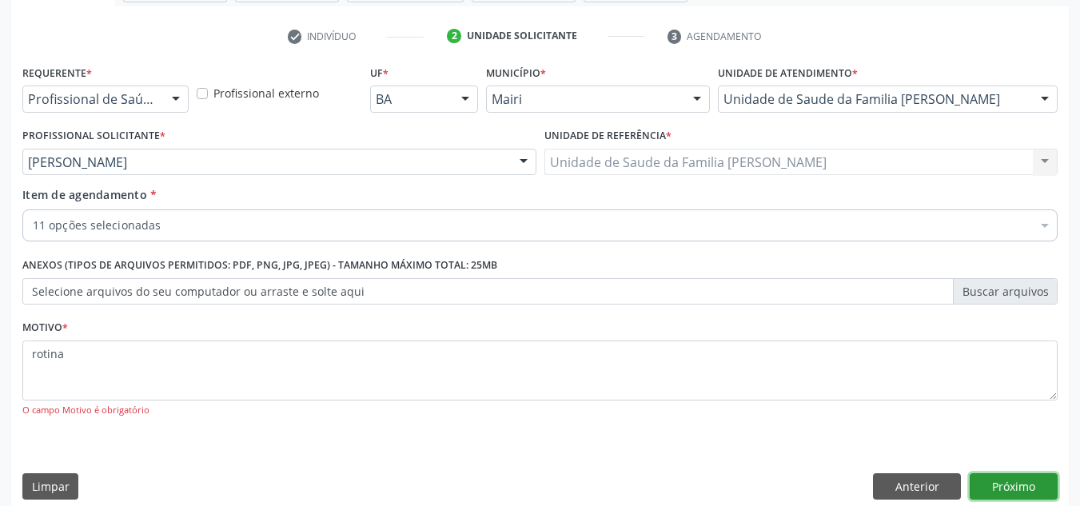
click at [1026, 488] on button "Próximo" at bounding box center [1014, 486] width 88 height 27
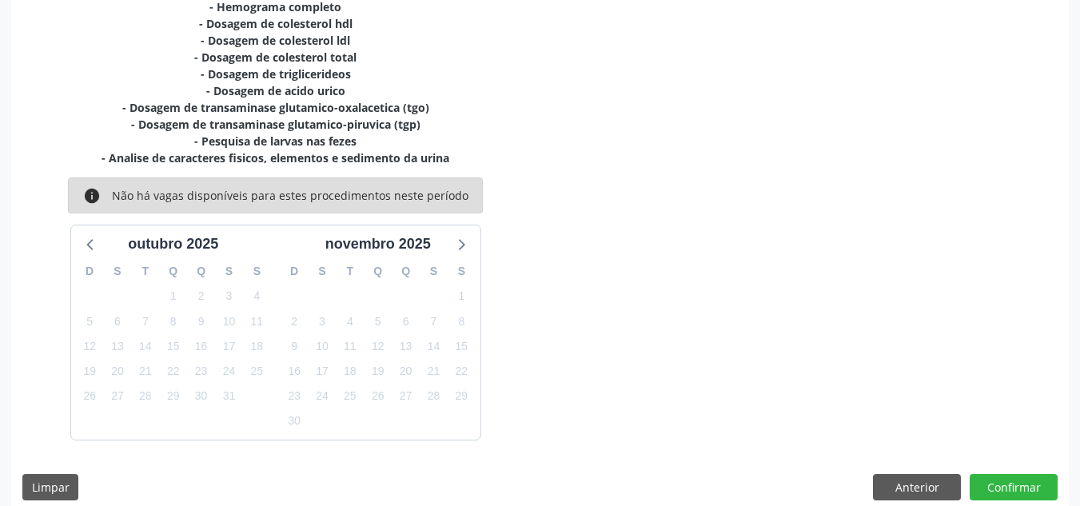
scroll to position [405, 0]
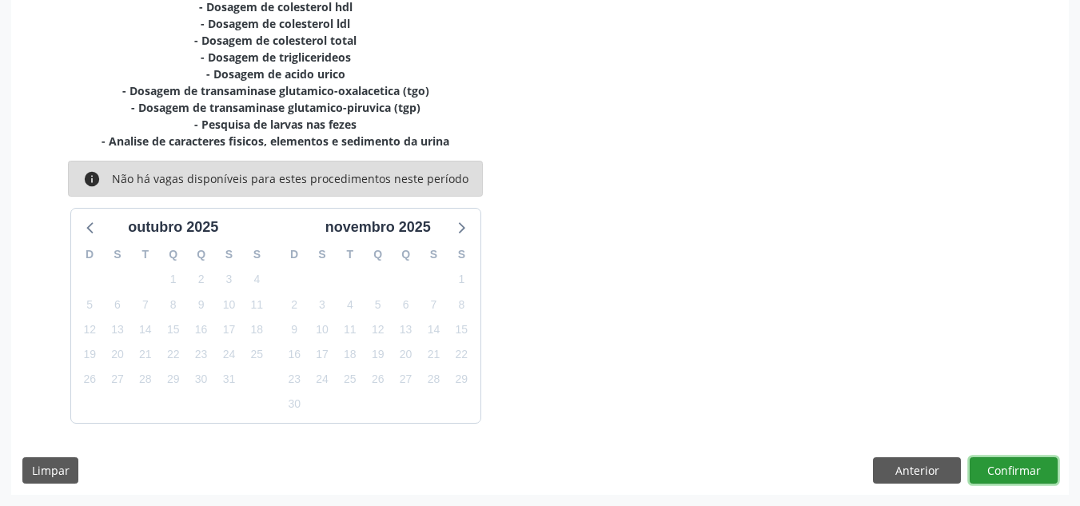
click at [1023, 473] on button "Confirmar" at bounding box center [1014, 470] width 88 height 27
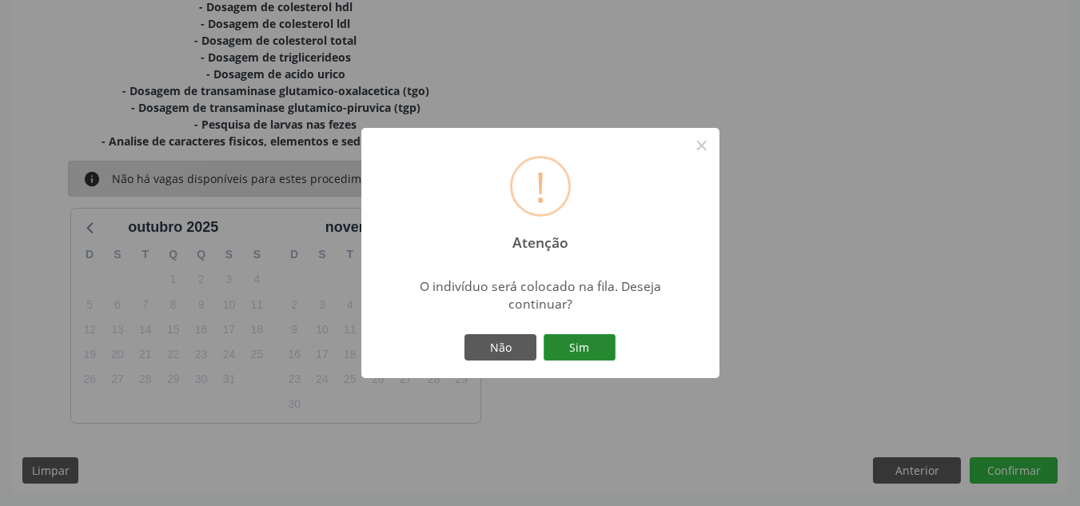
click at [577, 337] on button "Sim" at bounding box center [580, 347] width 72 height 27
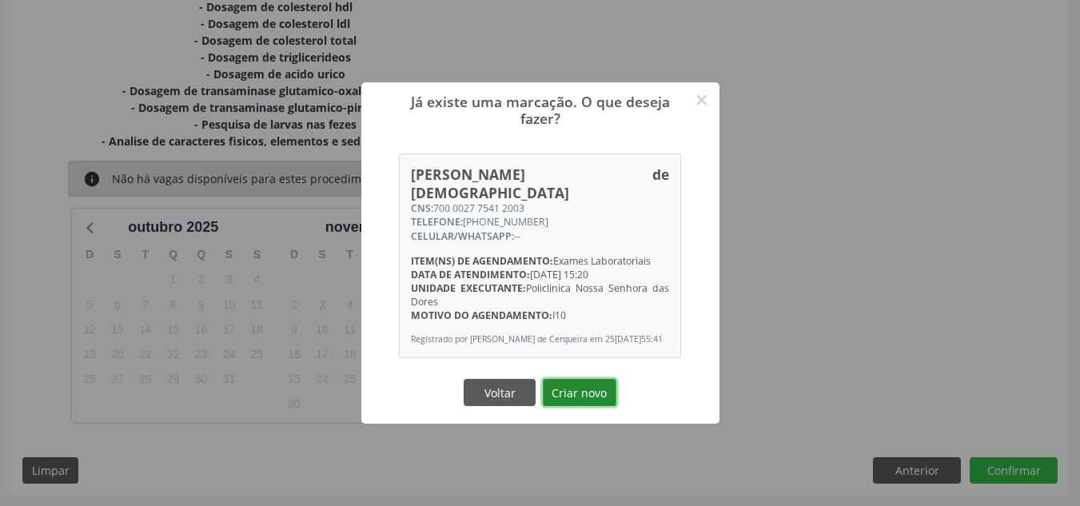
click at [570, 394] on button "Criar novo" at bounding box center [580, 392] width 74 height 27
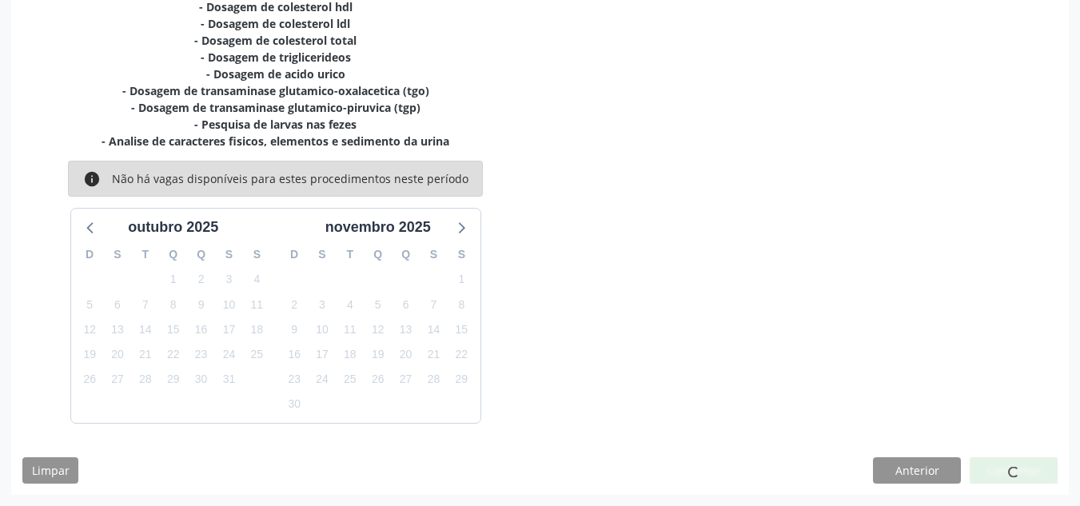
scroll to position [22, 0]
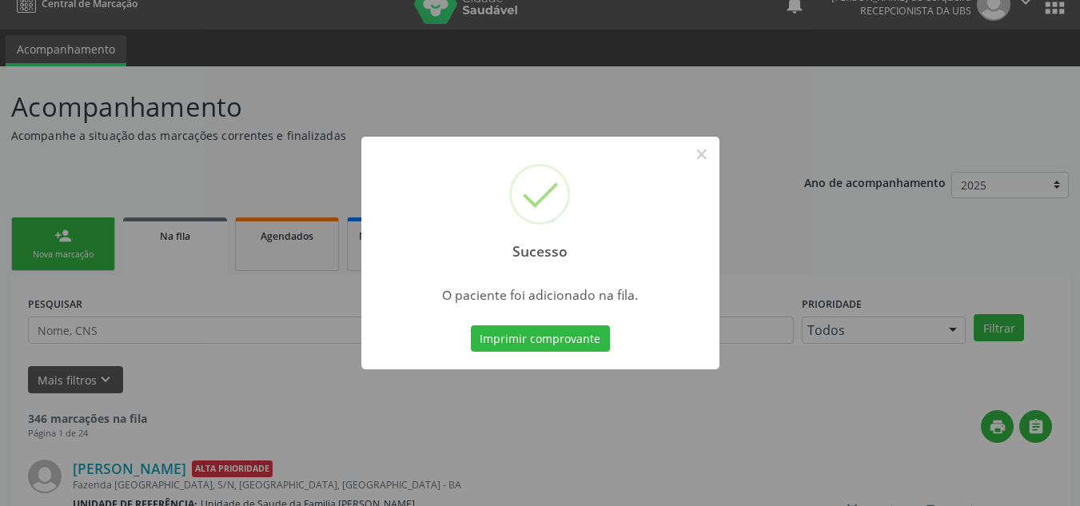
click at [78, 247] on div "Sucesso × O paciente foi adicionado na fila. Imprimir comprovante Cancel" at bounding box center [540, 253] width 1080 height 506
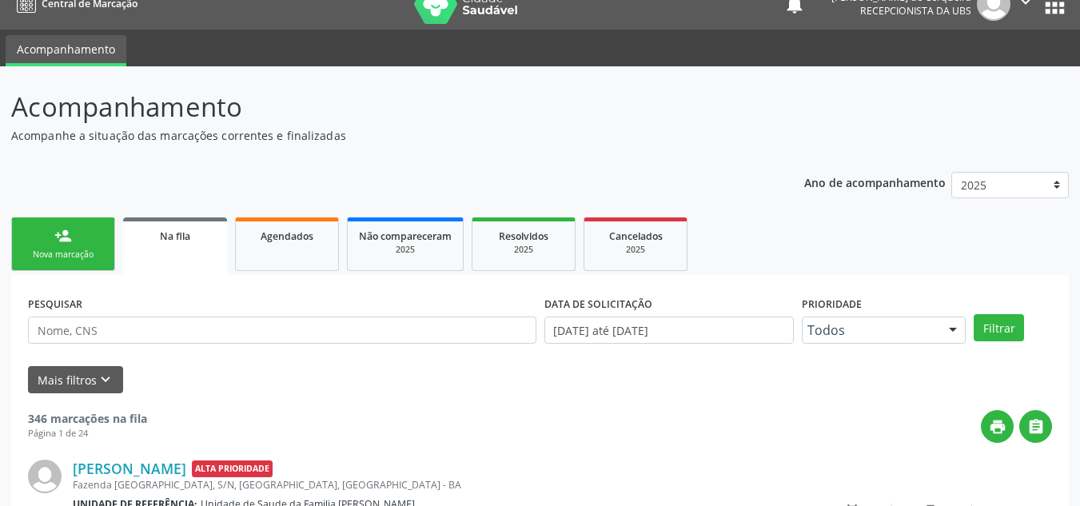
click at [78, 247] on link "person_add Nova marcação" at bounding box center [63, 245] width 104 height 54
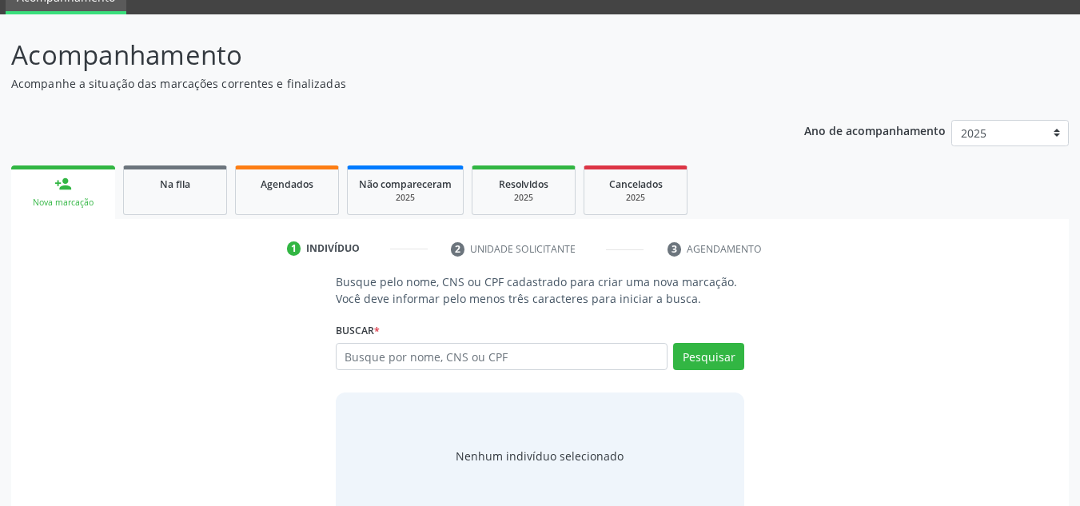
scroll to position [102, 0]
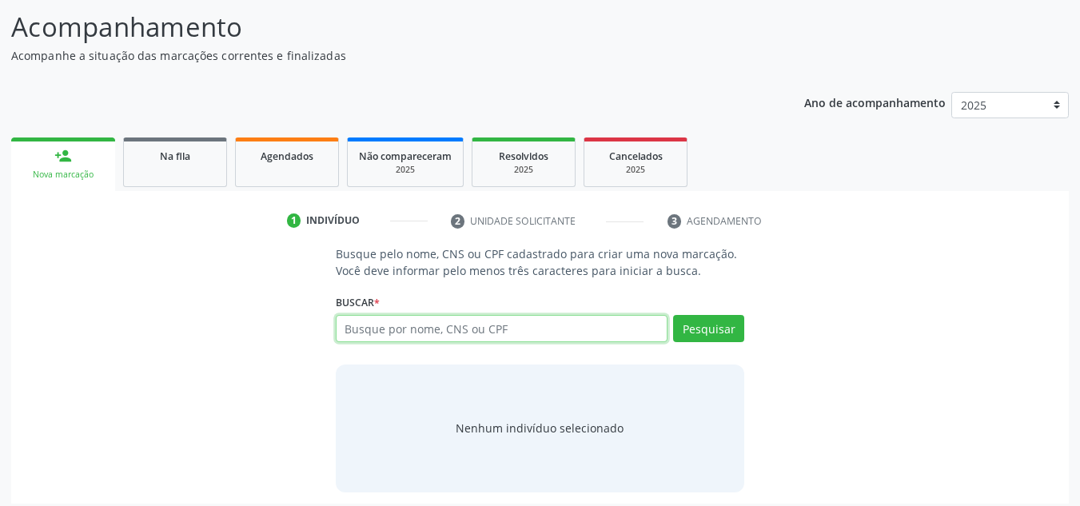
click at [457, 322] on input "text" at bounding box center [502, 328] width 333 height 27
type input "[PERSON_NAME]"
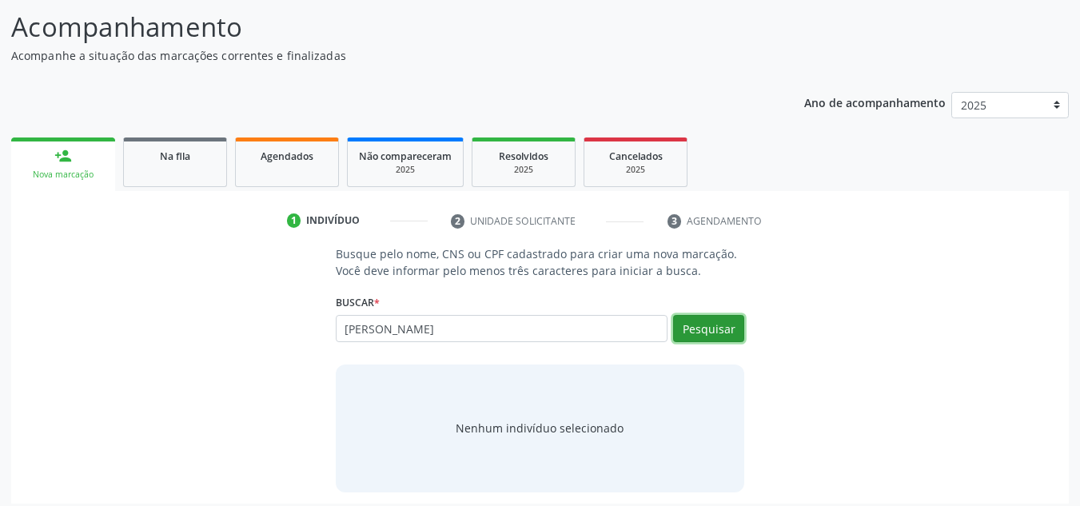
click at [710, 324] on button "Pesquisar" at bounding box center [708, 328] width 71 height 27
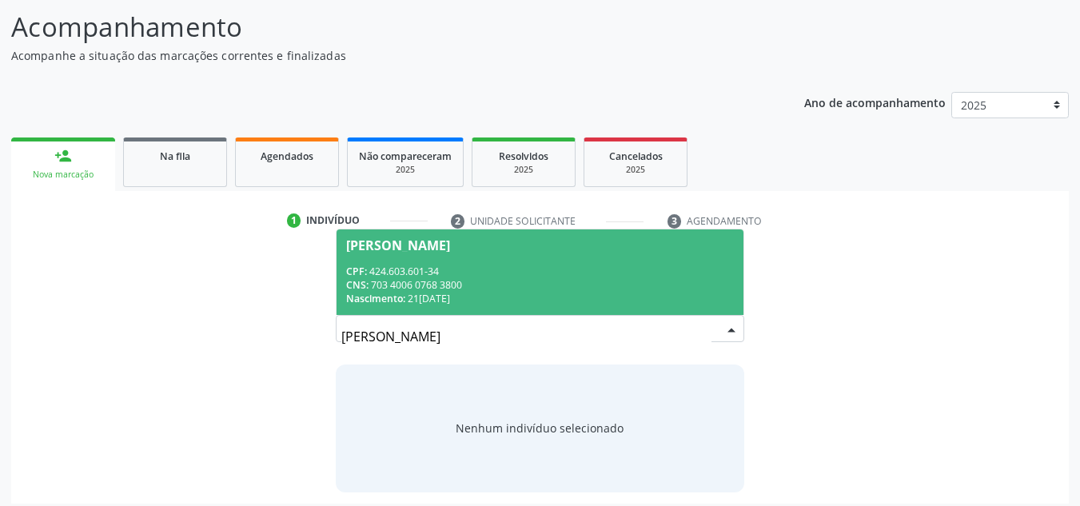
click at [429, 273] on div "CPF: 424.603.601-34" at bounding box center [540, 272] width 389 height 14
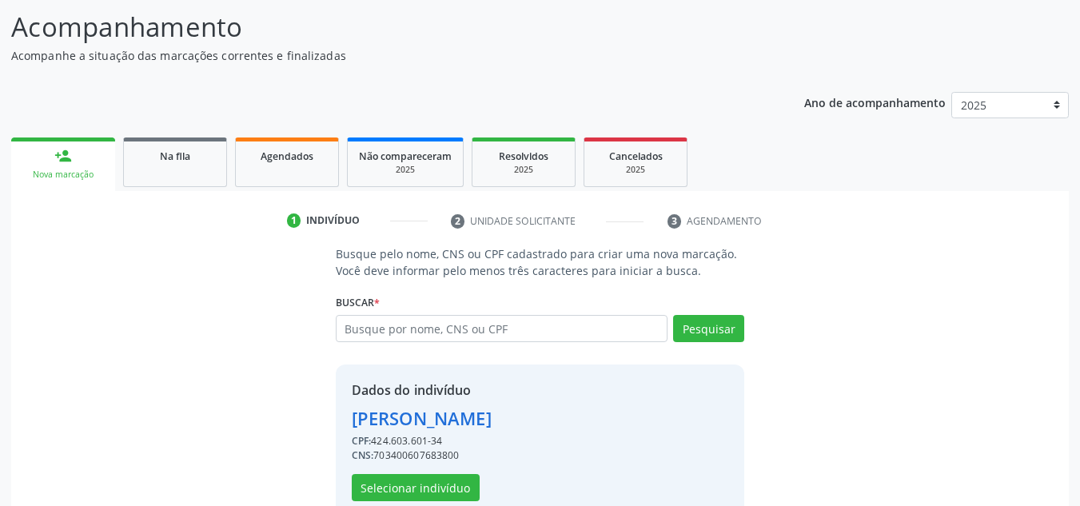
scroll to position [135, 0]
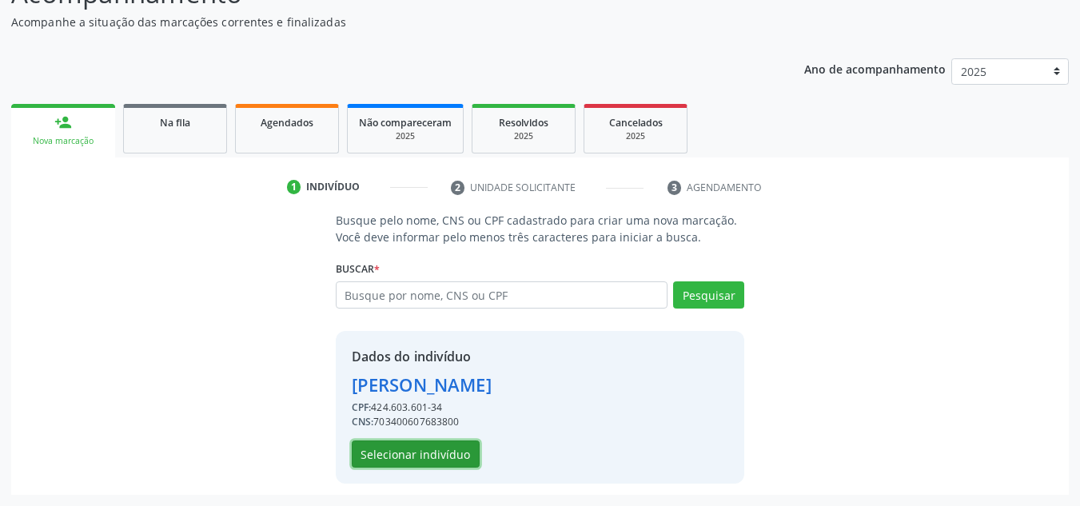
click at [409, 463] on button "Selecionar indivíduo" at bounding box center [416, 454] width 128 height 27
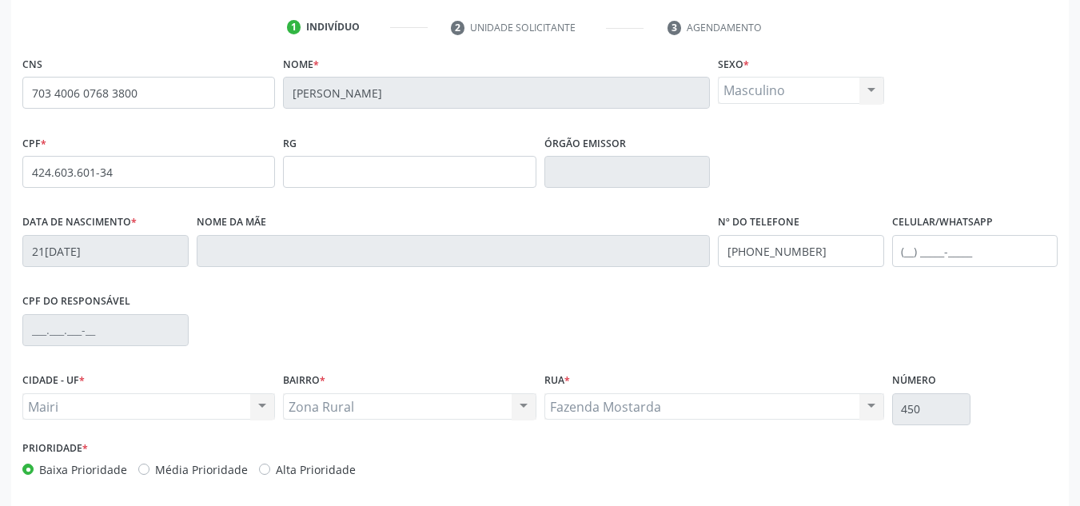
scroll to position [361, 0]
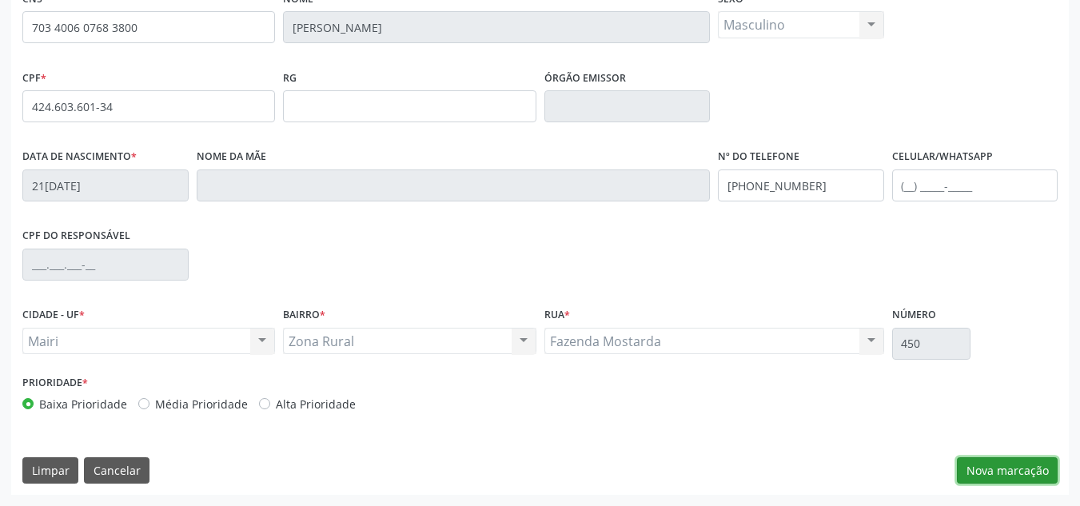
click at [1027, 469] on button "Nova marcação" at bounding box center [1007, 470] width 101 height 27
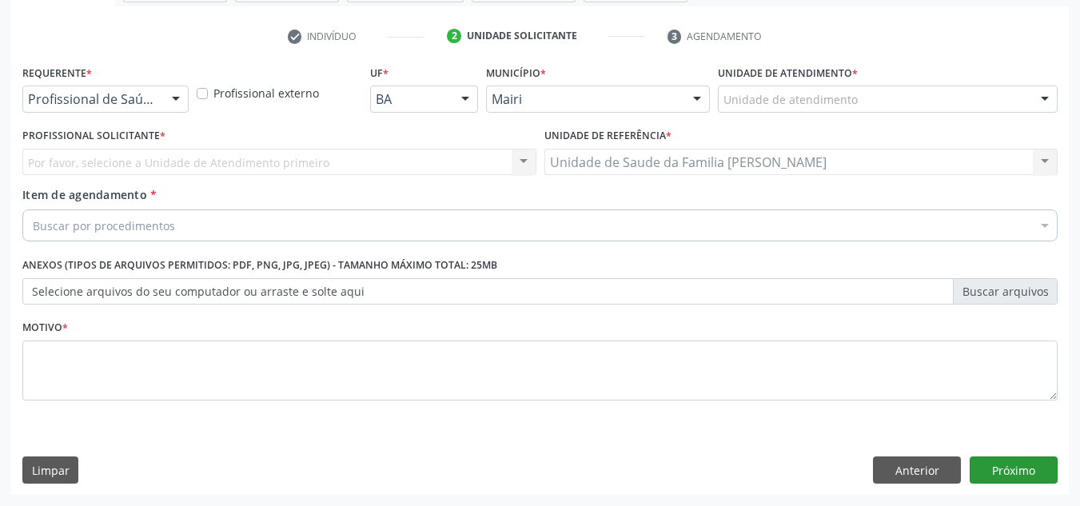
scroll to position [286, 0]
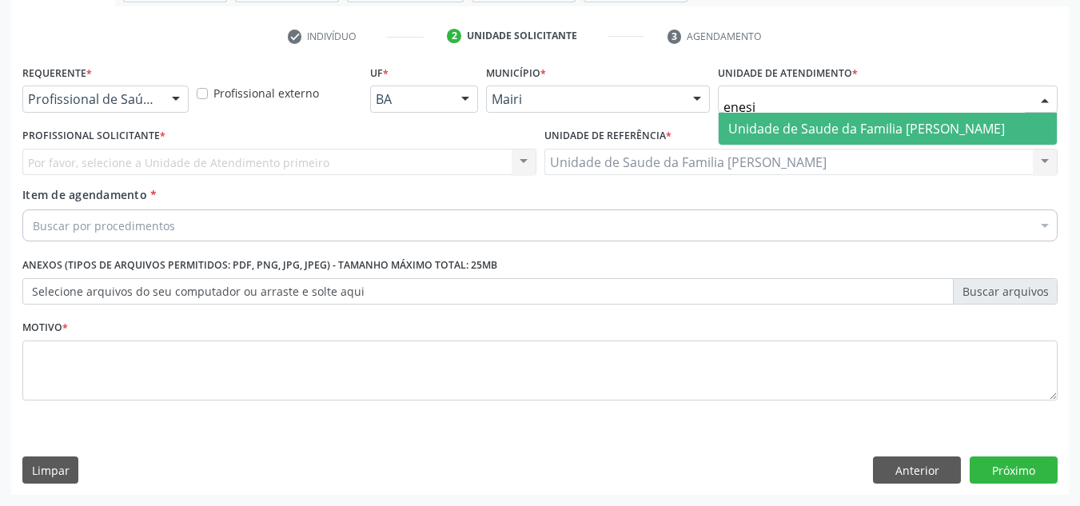
type input "enesia"
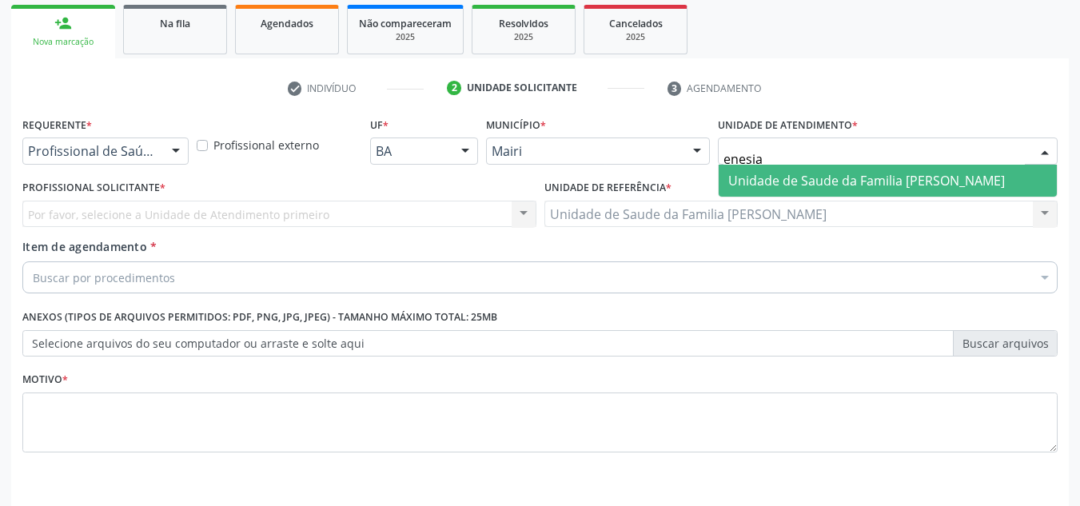
scroll to position [206, 0]
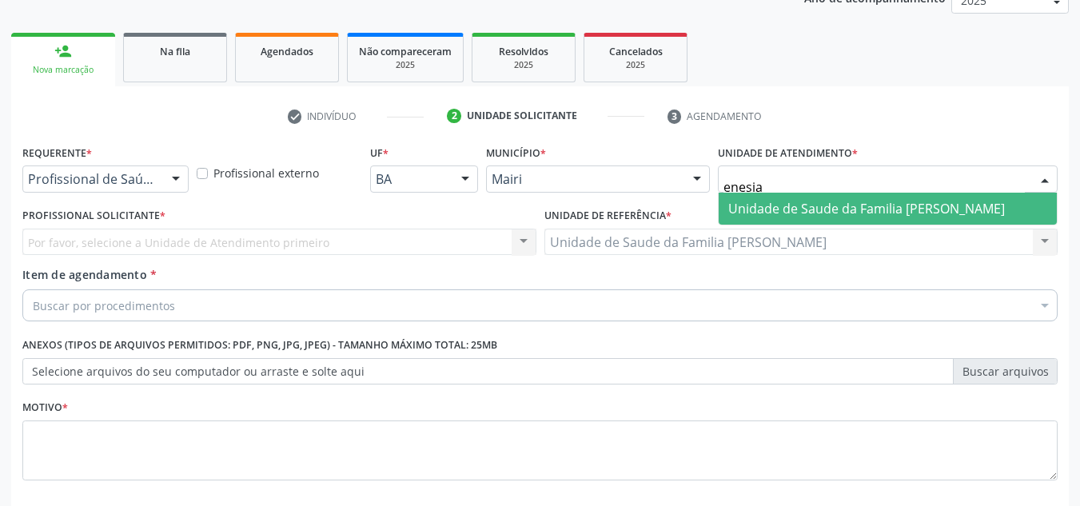
drag, startPoint x: 779, startPoint y: 212, endPoint x: 708, endPoint y: 191, distance: 74.1
click at [779, 213] on span "Unidade de Saude da Familia [PERSON_NAME]" at bounding box center [867, 209] width 277 height 18
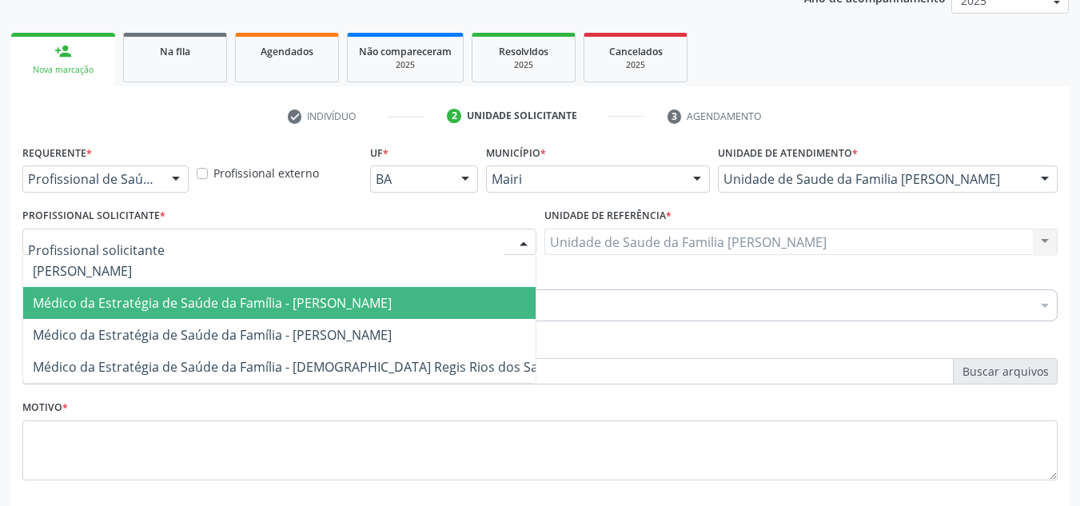
click at [94, 309] on span "Médico da Estratégia de Saúde da Família - [PERSON_NAME]" at bounding box center [212, 303] width 359 height 18
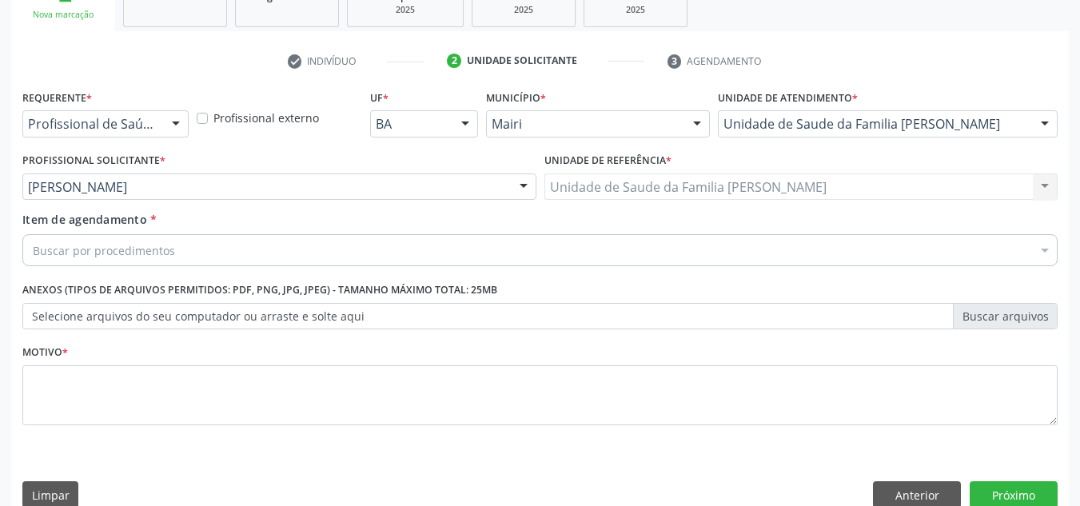
scroll to position [286, 0]
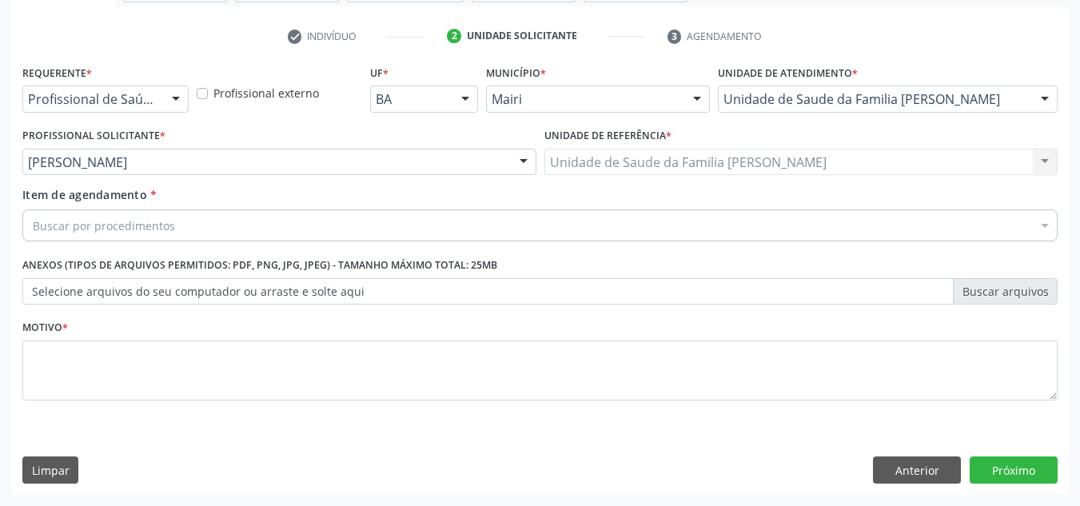
click at [96, 293] on label "Selecione arquivos do seu computador ou arraste e solte aqui" at bounding box center [540, 291] width 1036 height 27
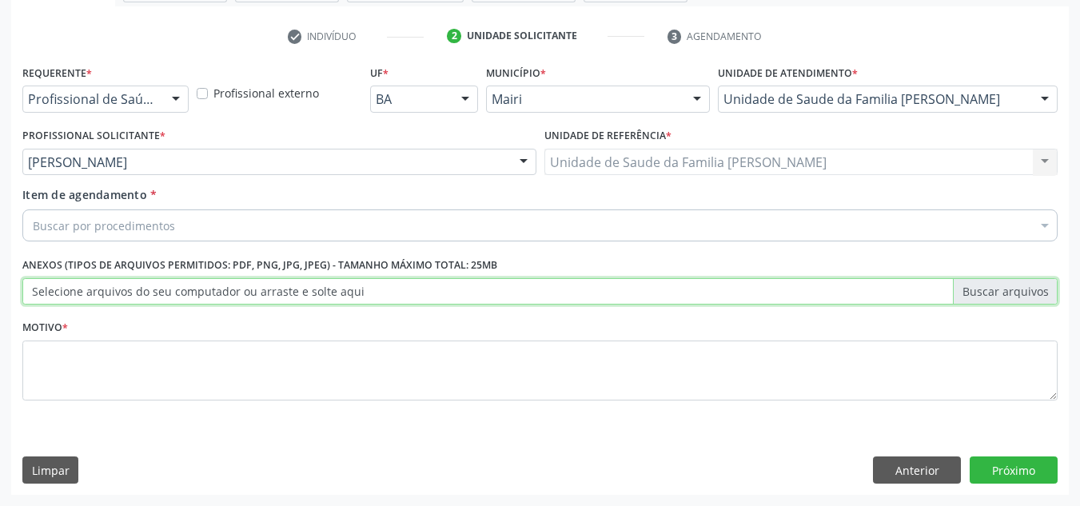
click at [96, 293] on input "Selecione arquivos do seu computador ou arraste e solte aqui" at bounding box center [540, 291] width 1036 height 27
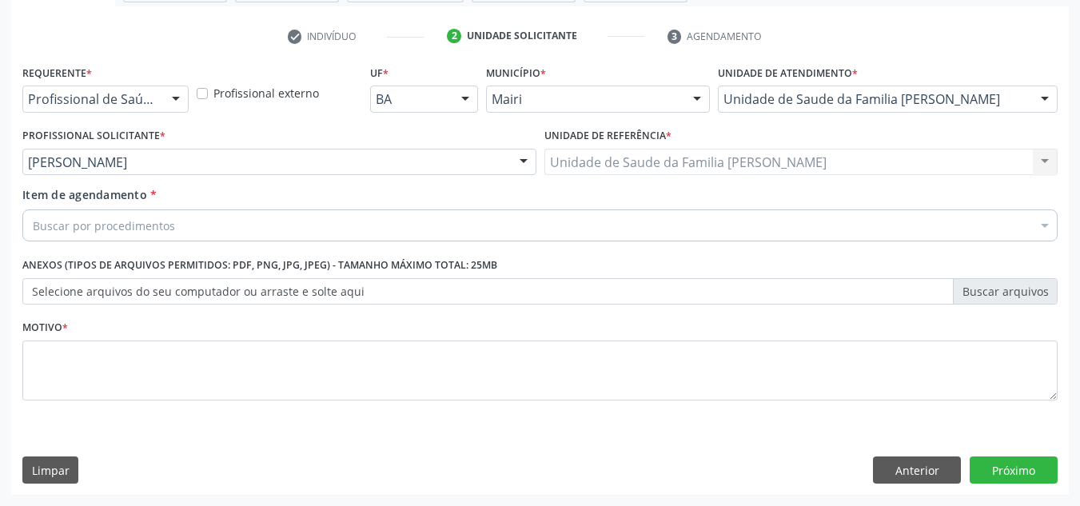
click at [315, 288] on label "Selecione arquivos do seu computador ou arraste e solte aqui" at bounding box center [540, 291] width 1036 height 27
click at [315, 288] on input "Selecione arquivos do seu computador ou arraste e solte aqui" at bounding box center [540, 291] width 1036 height 27
click at [204, 218] on div "Buscar por procedimentos" at bounding box center [540, 226] width 1036 height 32
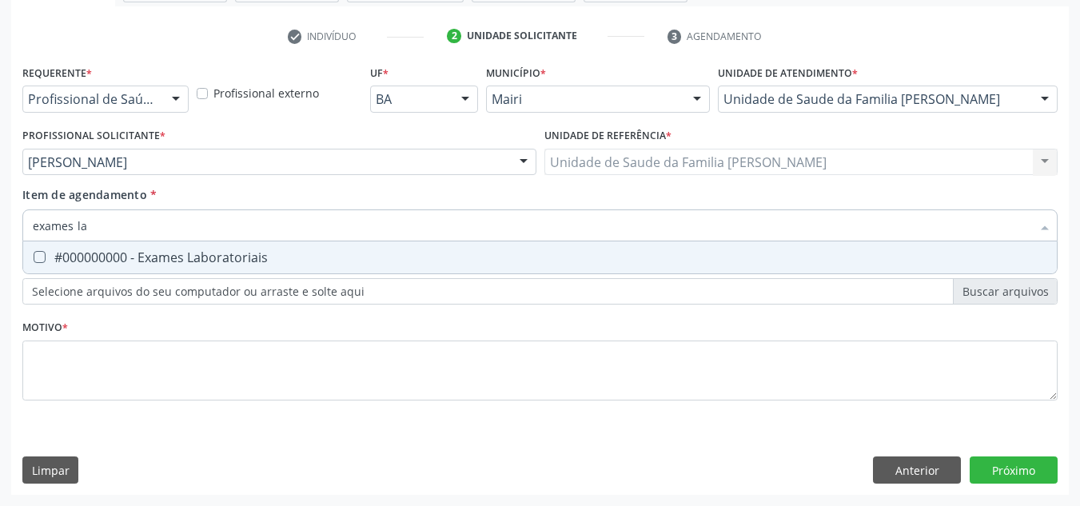
type input "exames lab"
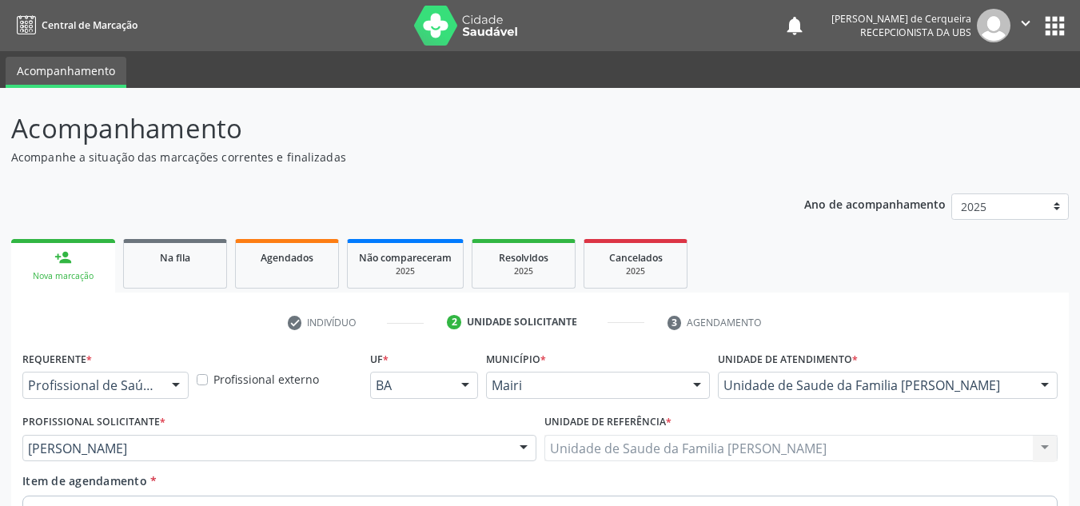
scroll to position [286, 0]
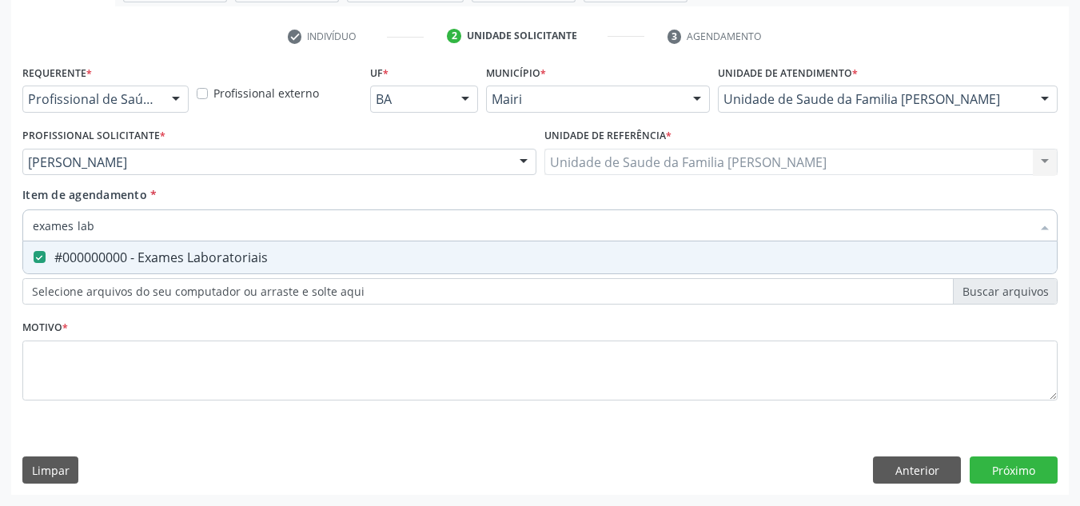
drag, startPoint x: 111, startPoint y: 220, endPoint x: 0, endPoint y: 242, distance: 113.2
click at [0, 242] on div "Acompanhamento Acompanhe a situação das marcações correntes e finalizadas Relat…" at bounding box center [540, 154] width 1080 height 705
checkbox Laboratoriais "false"
type input "hemogram"
click at [83, 261] on div "0202020380 - Hemograma completo" at bounding box center [540, 257] width 1015 height 13
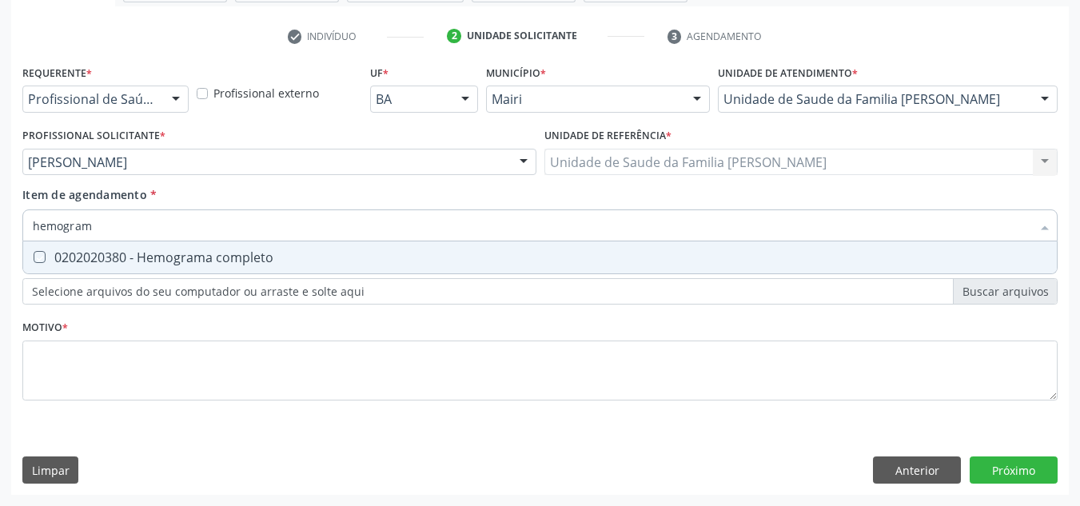
checkbox completo "true"
drag, startPoint x: 100, startPoint y: 219, endPoint x: 32, endPoint y: 235, distance: 69.8
click at [32, 235] on div "hemogram" at bounding box center [540, 226] width 1036 height 32
checkbox completo "false"
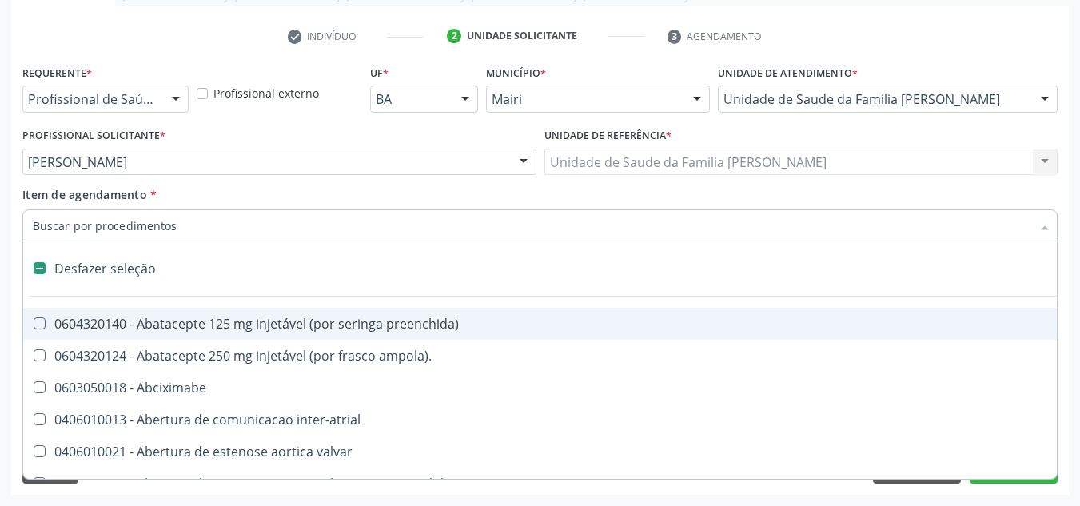
type input "g"
checkbox adolescente\) "true"
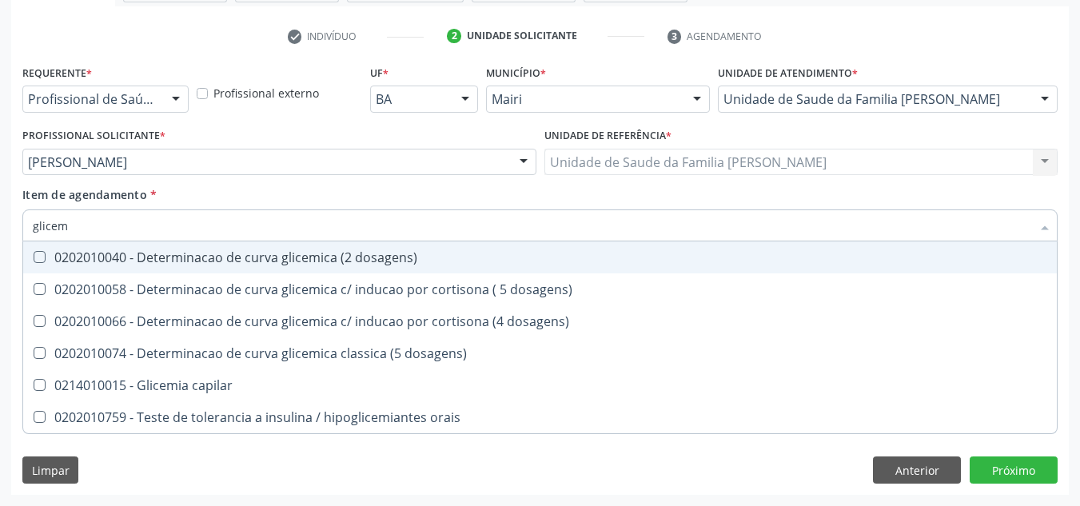
type input "glicemi"
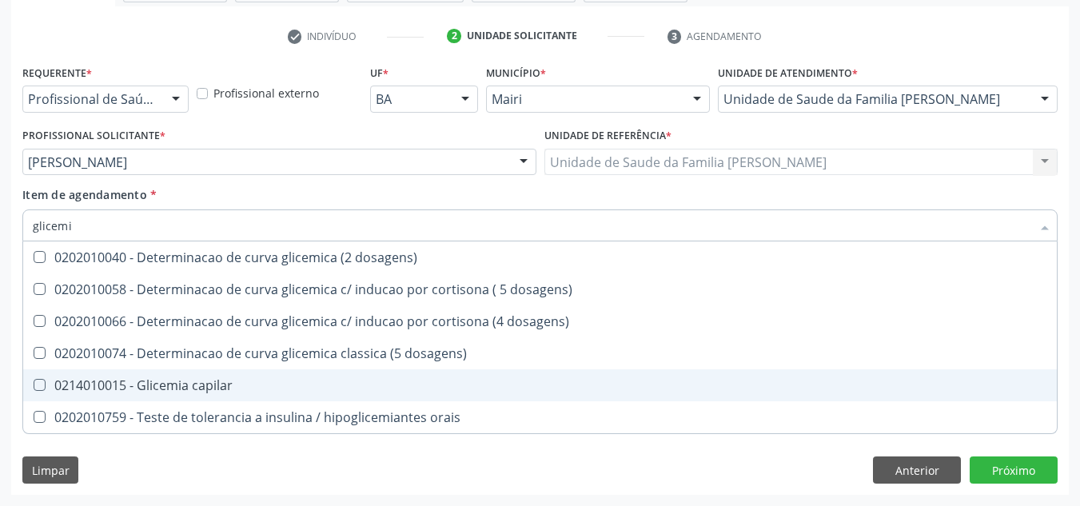
drag, startPoint x: 95, startPoint y: 393, endPoint x: 94, endPoint y: 339, distance: 53.6
click at [95, 391] on div "0214010015 - Glicemia capilar" at bounding box center [540, 385] width 1015 height 13
checkbox capilar "true"
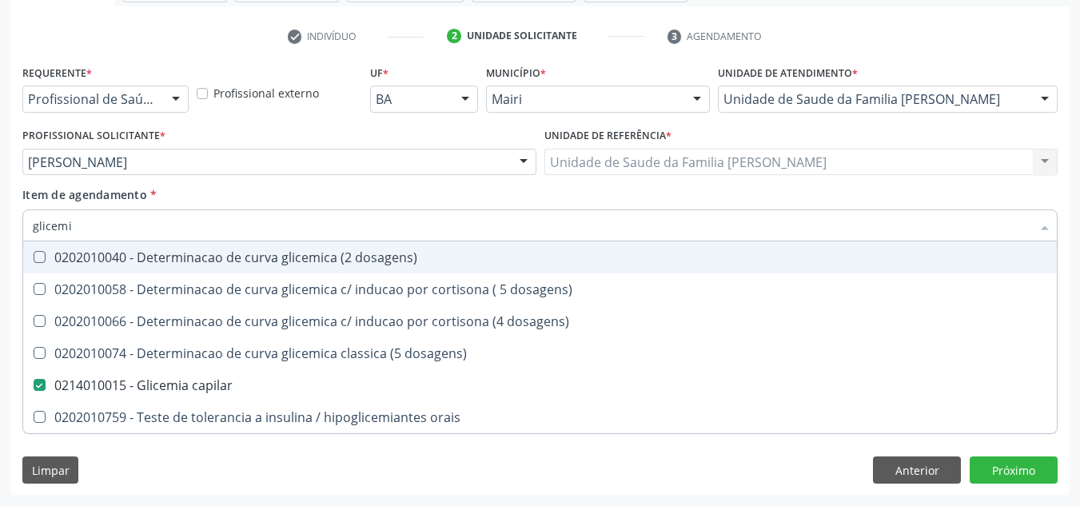
drag, startPoint x: 86, startPoint y: 230, endPoint x: 27, endPoint y: 243, distance: 59.8
click at [27, 237] on div "glicemi Desfazer seleção 0202010040 - Determinacao de curva glicemica (2 dosage…" at bounding box center [540, 223] width 1036 height 27
checkbox capilar "false"
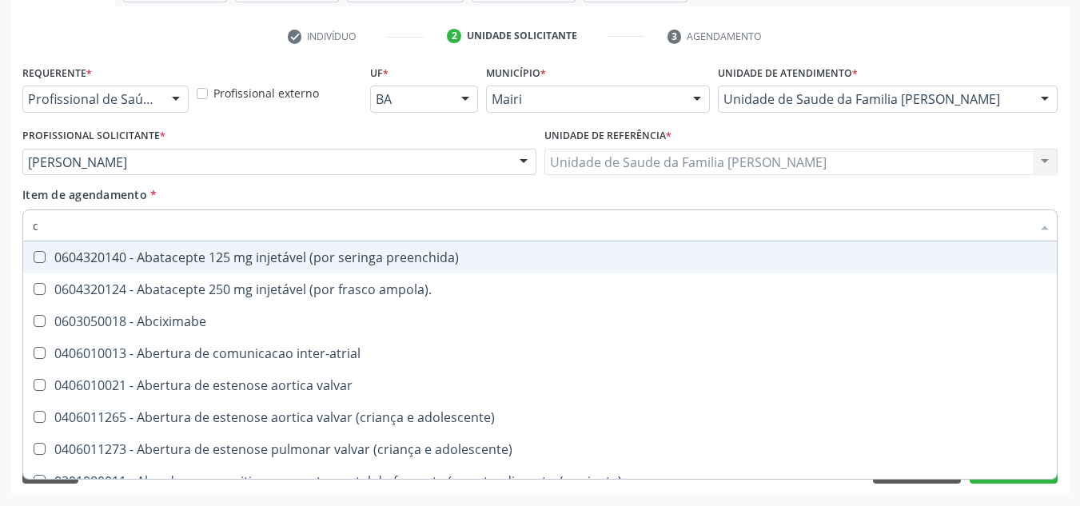
type input "co"
checkbox osseo "true"
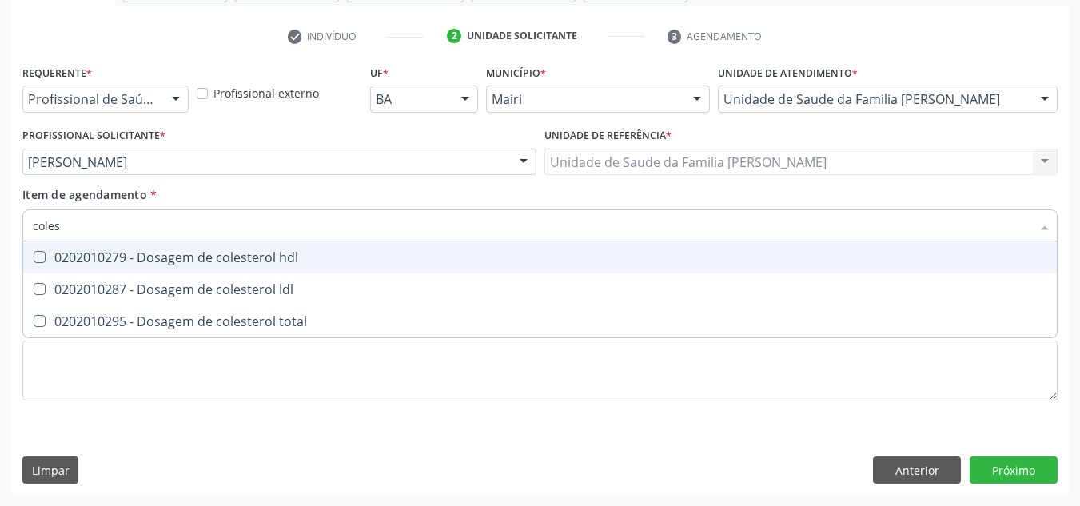
type input "colest"
drag, startPoint x: 46, startPoint y: 250, endPoint x: 67, endPoint y: 272, distance: 30.0
click at [47, 250] on span "0202010279 - Dosagem de colesterol hdl" at bounding box center [540, 258] width 1034 height 32
drag, startPoint x: 67, startPoint y: 272, endPoint x: 70, endPoint y: 309, distance: 36.9
click at [67, 273] on span "0202010279 - Dosagem de colesterol hdl" at bounding box center [540, 258] width 1034 height 32
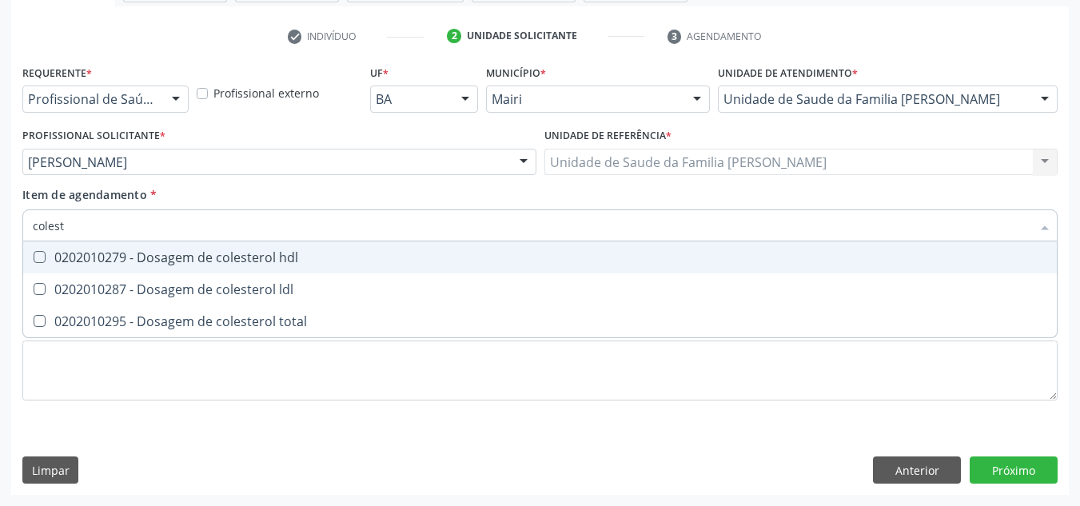
click at [70, 253] on div "0202010279 - Dosagem de colesterol hdl" at bounding box center [540, 257] width 1015 height 13
checkbox hdl "true"
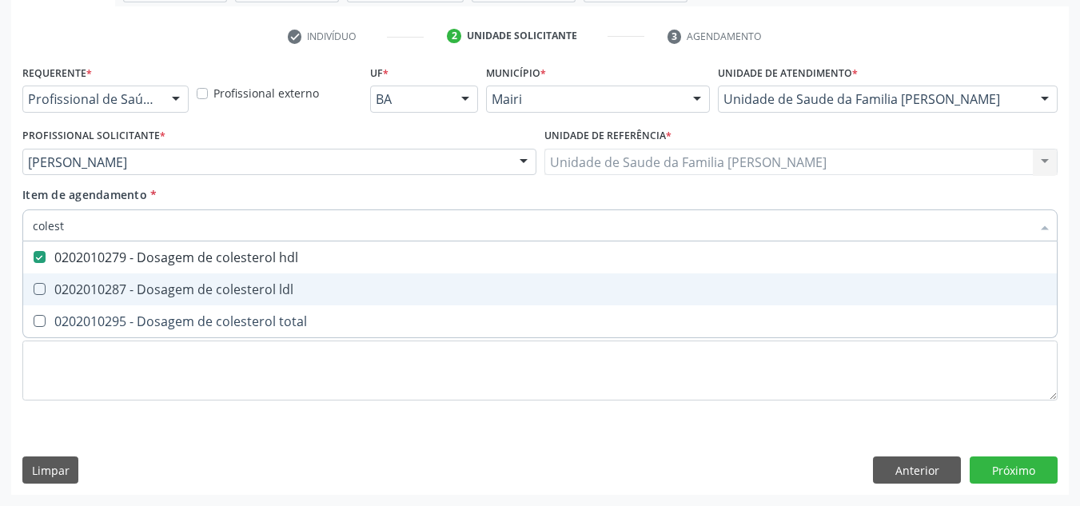
click at [66, 290] on div "0202010287 - Dosagem de colesterol ldl" at bounding box center [540, 289] width 1015 height 13
checkbox ldl "true"
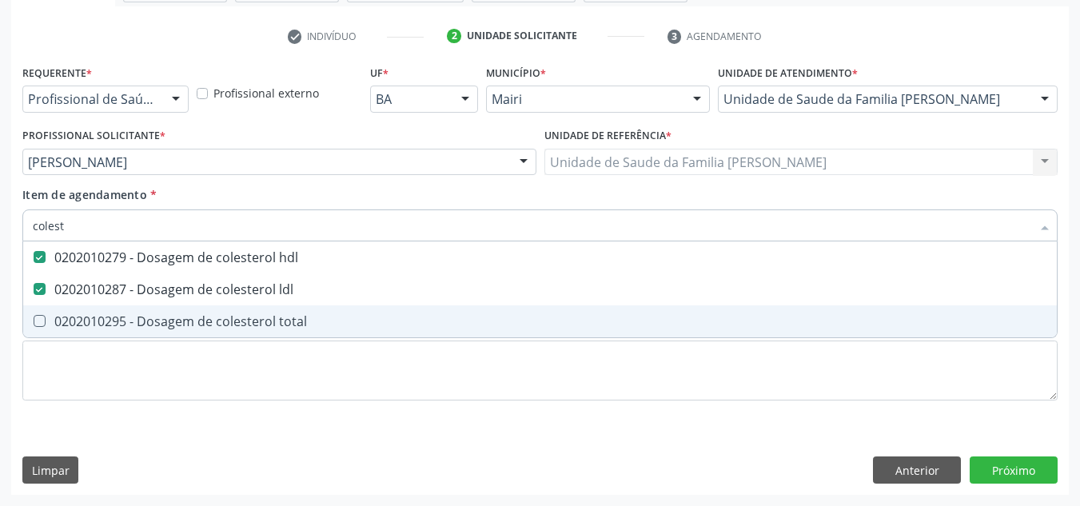
click at [64, 317] on div "0202010295 - Dosagem de colesterol total" at bounding box center [540, 321] width 1015 height 13
checkbox total "true"
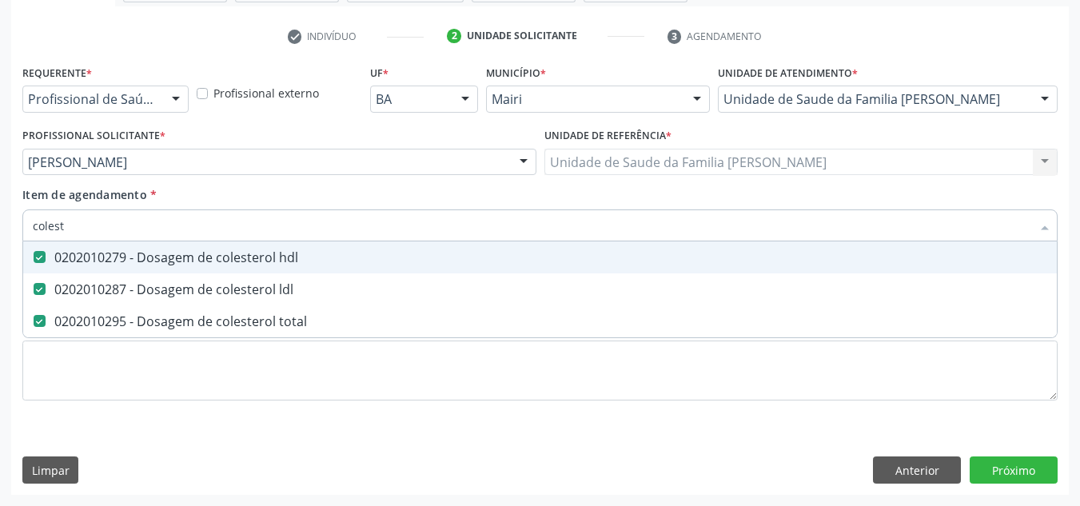
drag, startPoint x: 82, startPoint y: 230, endPoint x: 13, endPoint y: 229, distance: 68.8
click at [13, 229] on div "Requerente * Profissional de Saúde Profissional de Saúde Paciente Nenhum result…" at bounding box center [540, 278] width 1058 height 434
checkbox hdl "false"
checkbox ldl "false"
checkbox total "false"
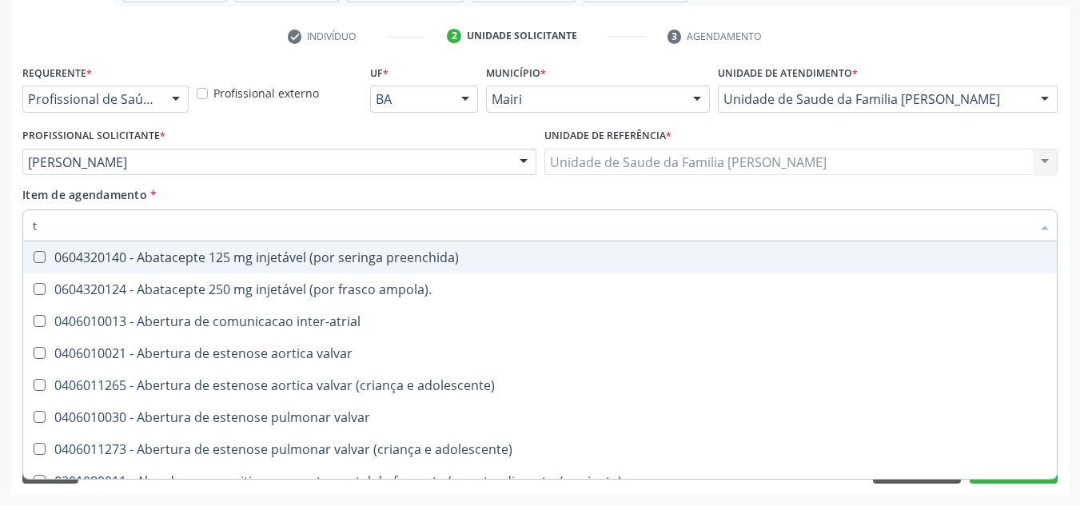
type input "tg"
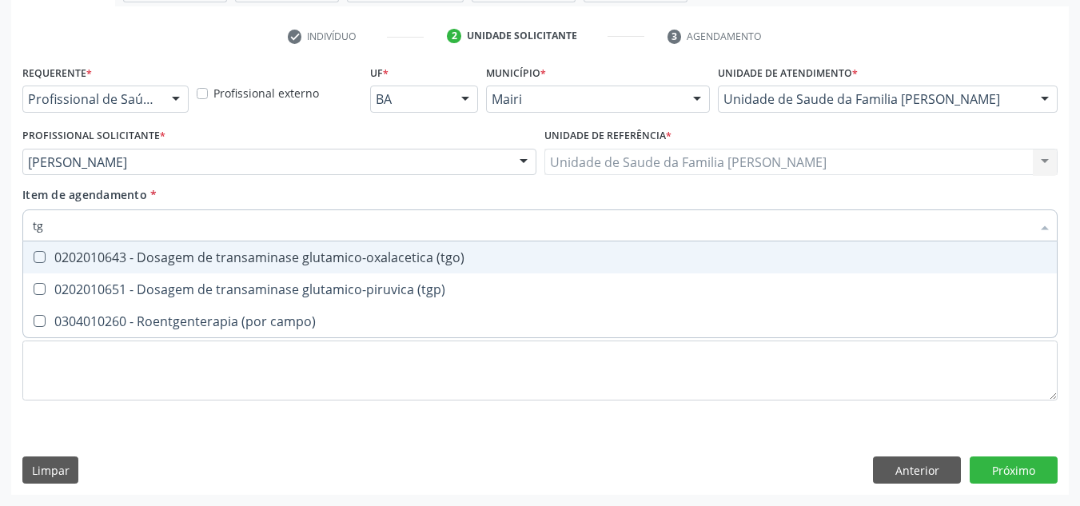
click at [60, 252] on div "0202010643 - Dosagem de transaminase glutamico-oxalacetica (tgo)" at bounding box center [540, 257] width 1015 height 13
checkbox \(tgo\) "true"
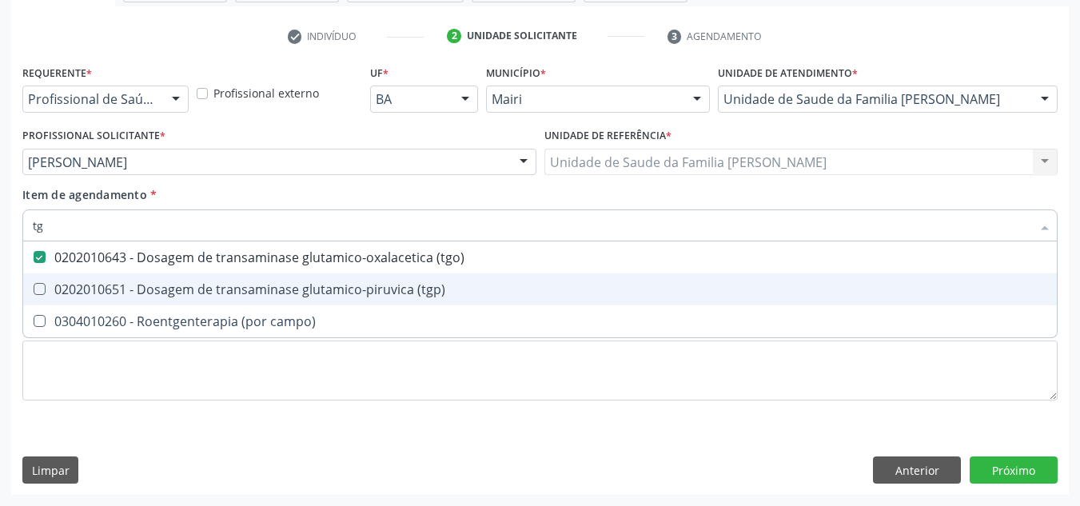
click at [82, 292] on div "0202010651 - Dosagem de transaminase glutamico-piruvica (tgp)" at bounding box center [540, 289] width 1015 height 13
checkbox \(tgp\) "true"
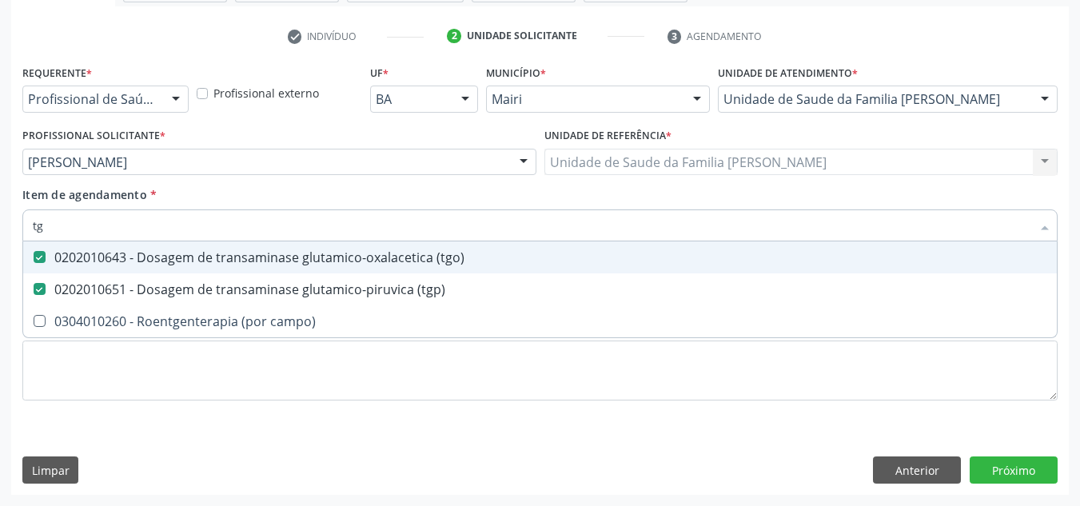
drag, startPoint x: 78, startPoint y: 216, endPoint x: 70, endPoint y: 226, distance: 13.6
click at [75, 219] on input "tg" at bounding box center [532, 226] width 999 height 32
drag, startPoint x: 68, startPoint y: 228, endPoint x: 17, endPoint y: 240, distance: 52.6
click at [17, 240] on div "Requerente * Profissional de Saúde Profissional de Saúde Paciente Nenhum result…" at bounding box center [540, 278] width 1058 height 434
checkbox \(tgo\) "false"
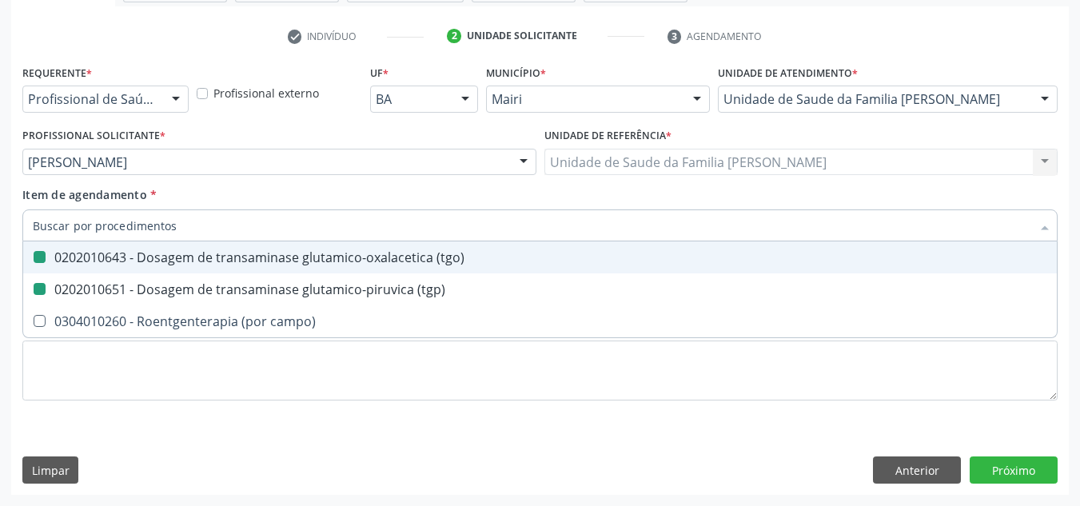
checkbox \(tgp\) "false"
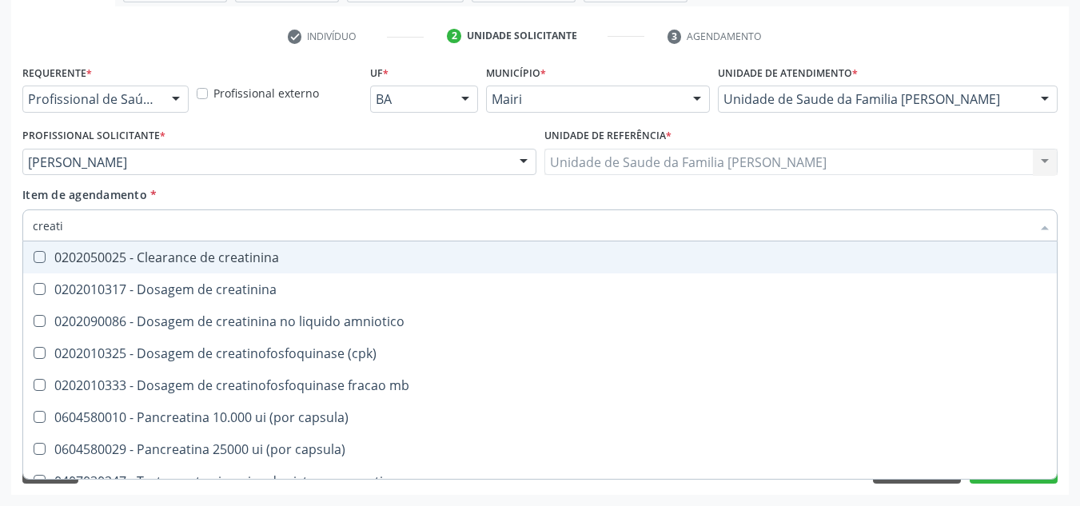
type input "creatin"
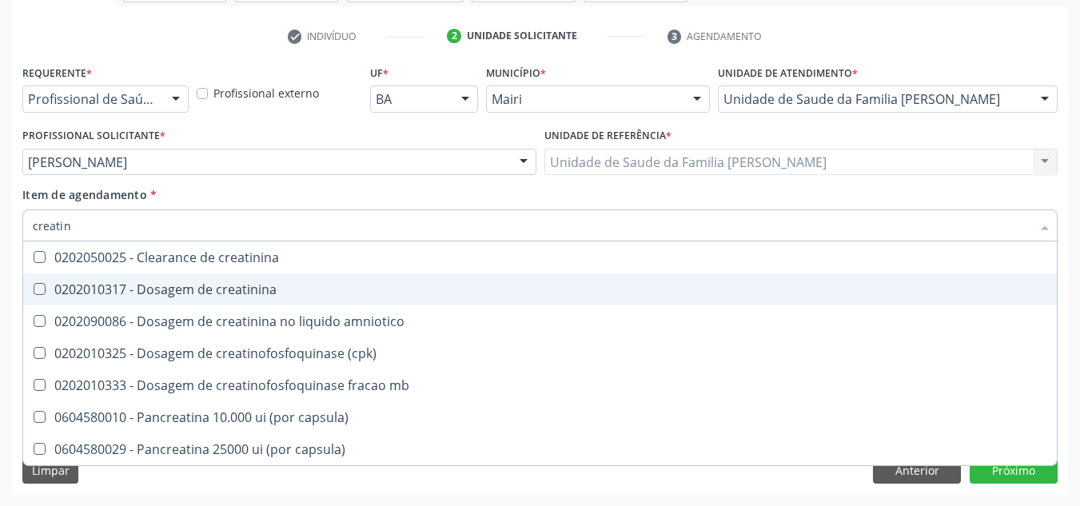
click at [56, 283] on div "0202010317 - Dosagem de creatinina" at bounding box center [540, 289] width 1015 height 13
checkbox creatinina "true"
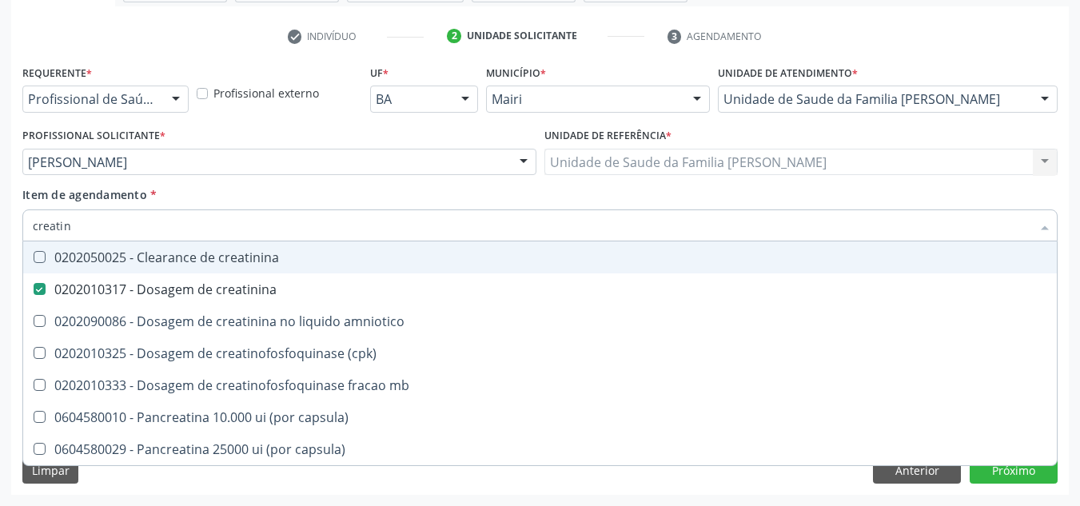
drag, startPoint x: 84, startPoint y: 233, endPoint x: 21, endPoint y: 246, distance: 64.5
click at [21, 246] on div "Item de agendamento * creatin Desfazer seleção 0202050025 - Clearance de creati…" at bounding box center [540, 217] width 1044 height 62
checkbox creatinina "false"
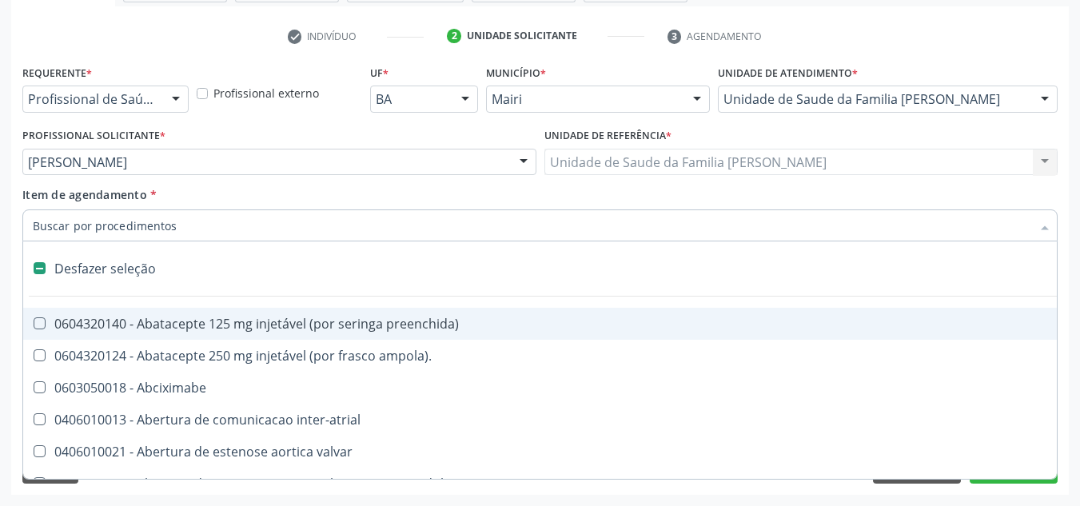
type input "p"
checkbox base "true"
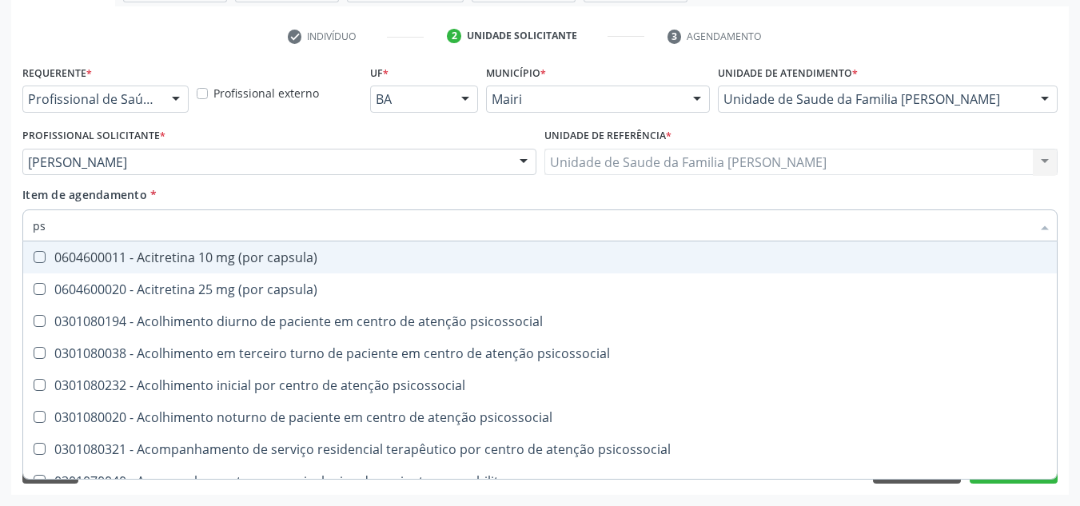
type input "psa"
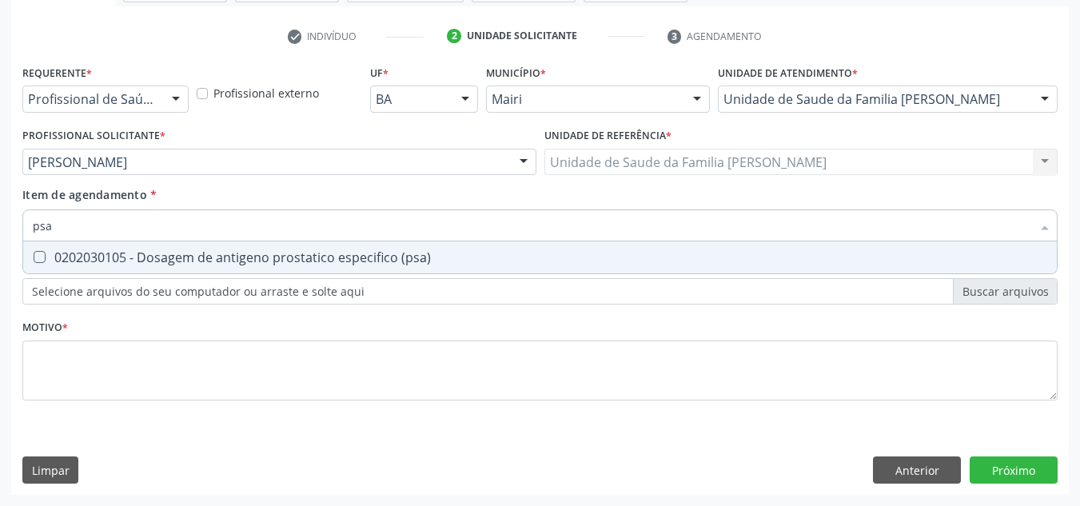
click at [75, 260] on div "0202030105 - Dosagem de antigeno prostatico especifico (psa)" at bounding box center [540, 257] width 1015 height 13
checkbox \(psa\) "true"
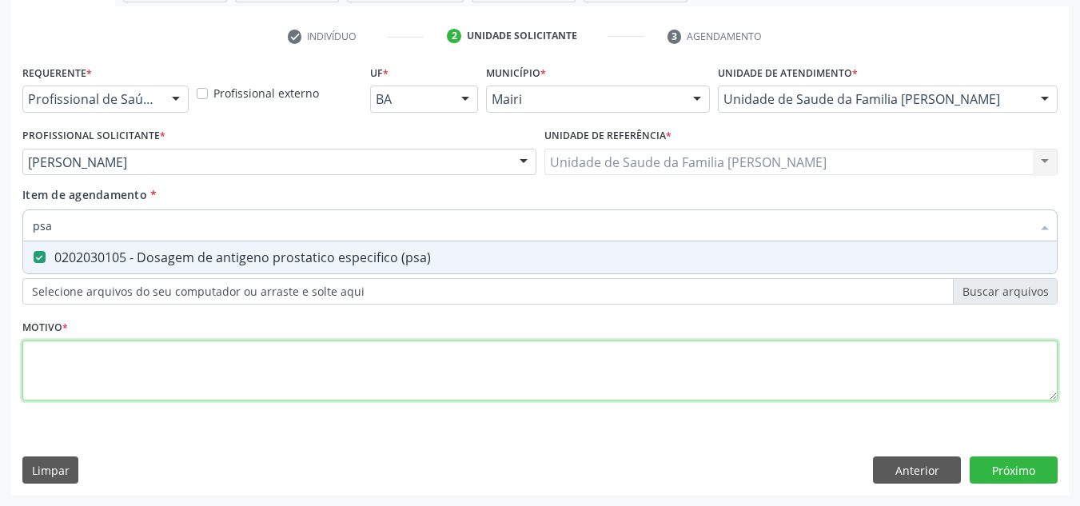
click at [195, 394] on div "Requerente * Profissional de Saúde Profissional de Saúde Paciente Nenhum result…" at bounding box center [540, 242] width 1036 height 362
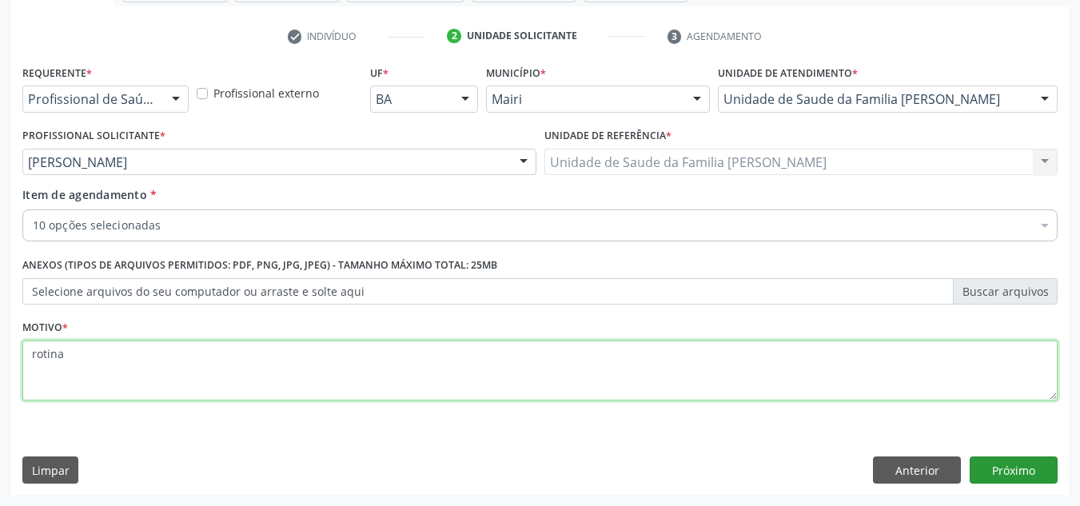
type textarea "rotina"
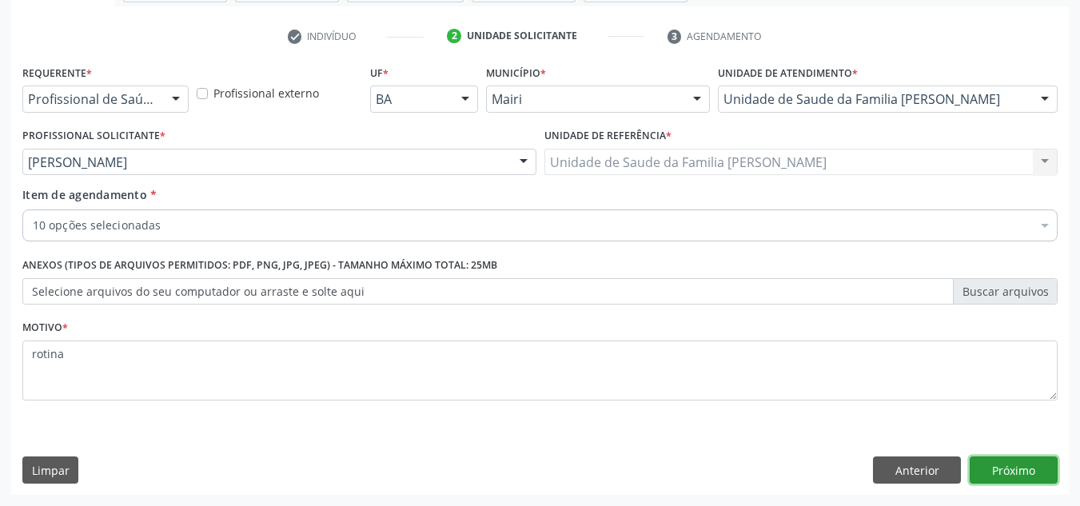
click at [1009, 467] on button "Próximo" at bounding box center [1014, 470] width 88 height 27
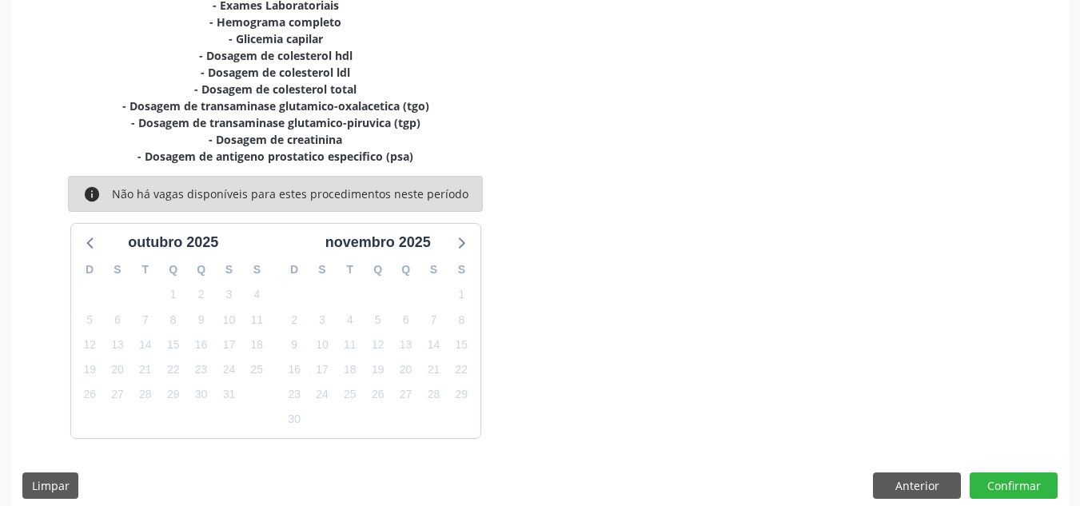
scroll to position [388, 0]
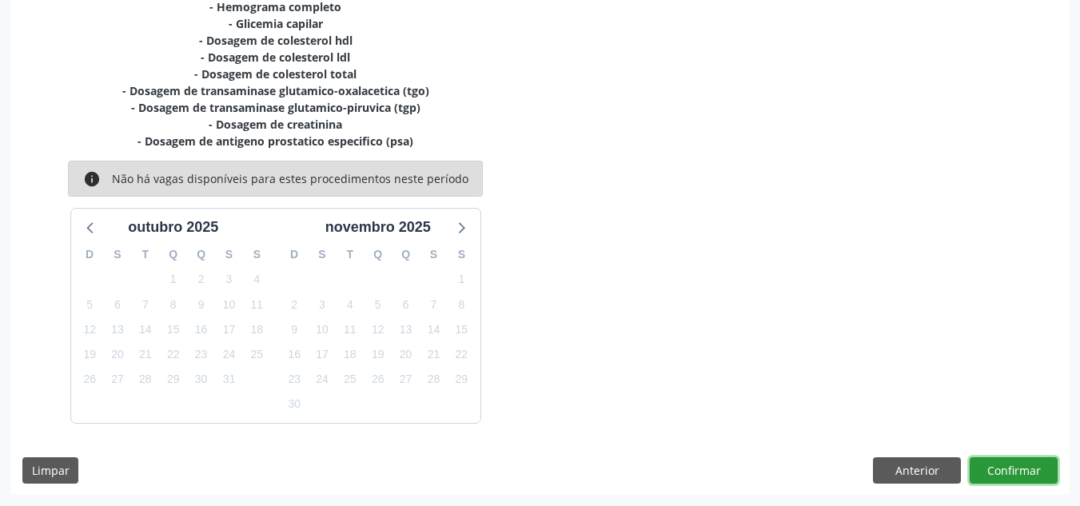
click at [1009, 467] on button "Confirmar" at bounding box center [1014, 470] width 88 height 27
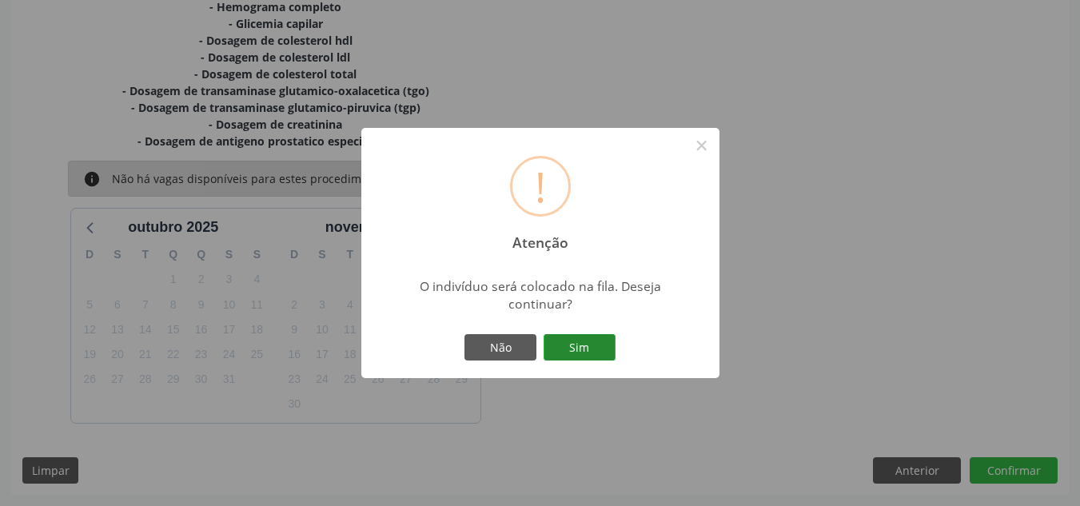
click at [573, 352] on button "Sim" at bounding box center [580, 347] width 72 height 27
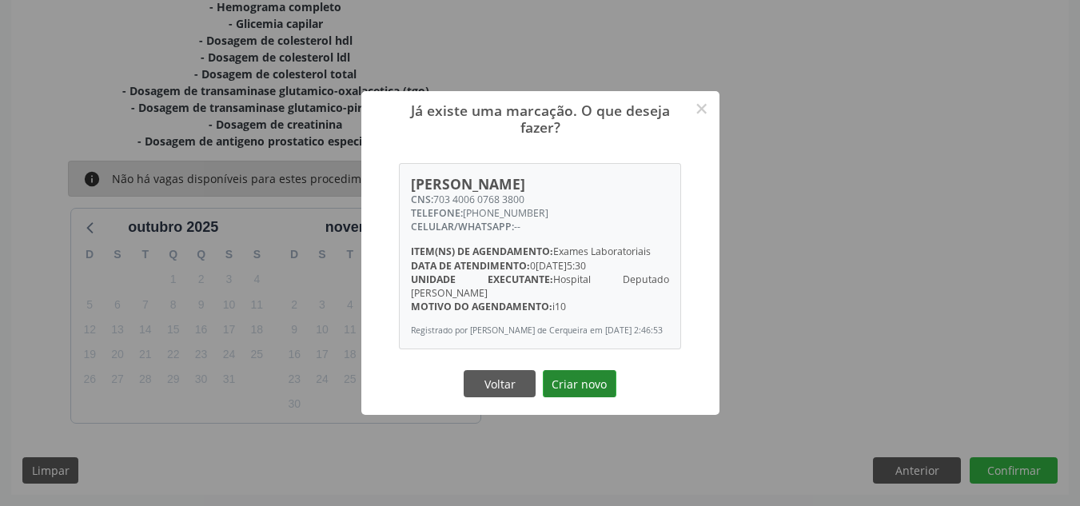
click at [569, 397] on button "Criar novo" at bounding box center [580, 383] width 74 height 27
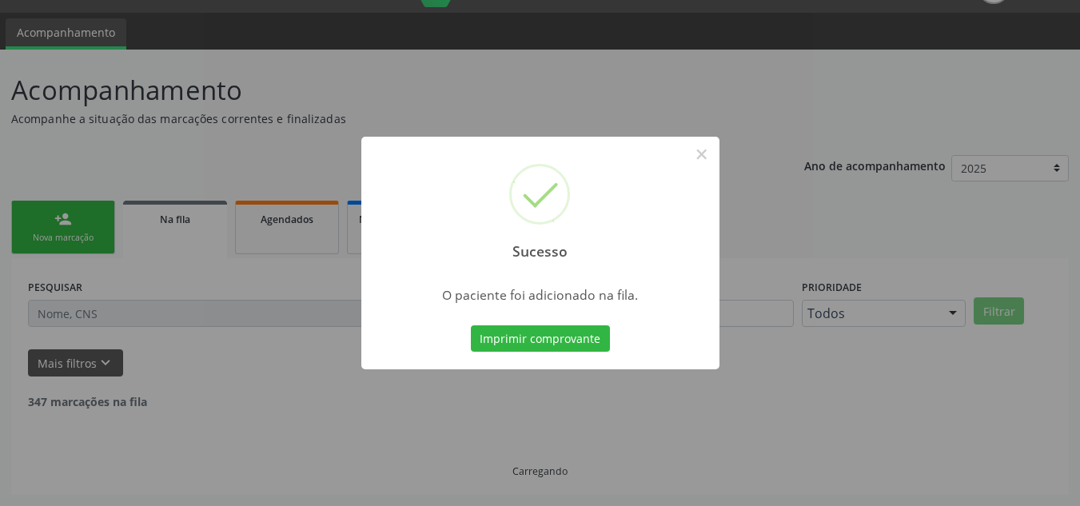
scroll to position [22, 0]
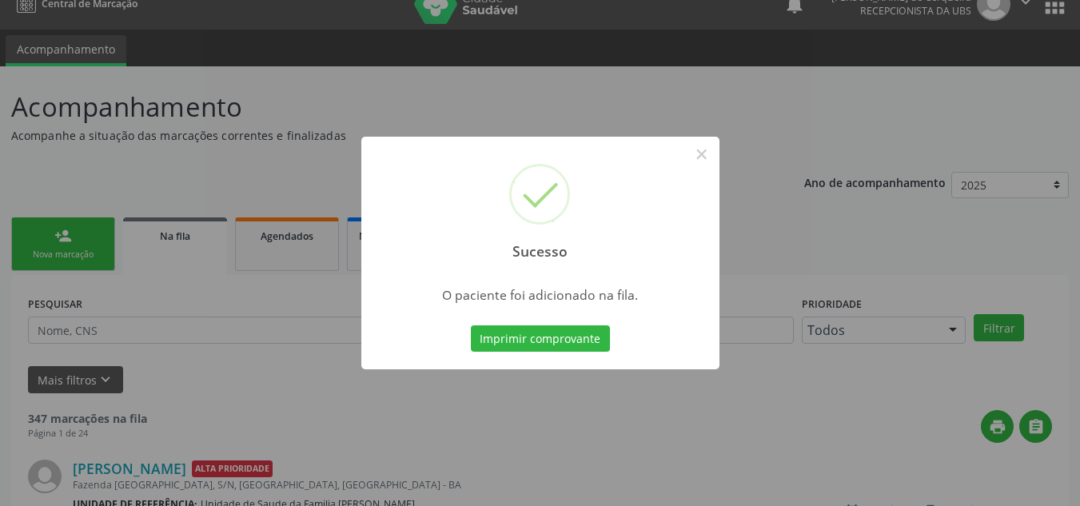
click at [493, 112] on div "Sucesso × O paciente foi adicionado na fila. Imprimir comprovante Cancel" at bounding box center [540, 253] width 1080 height 506
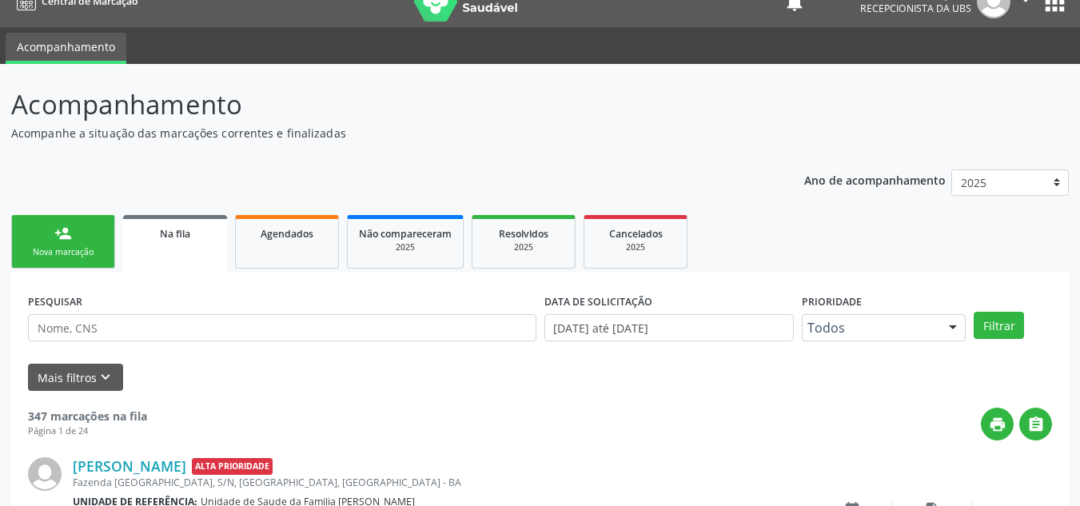
scroll to position [0, 0]
